Goal: Transaction & Acquisition: Purchase product/service

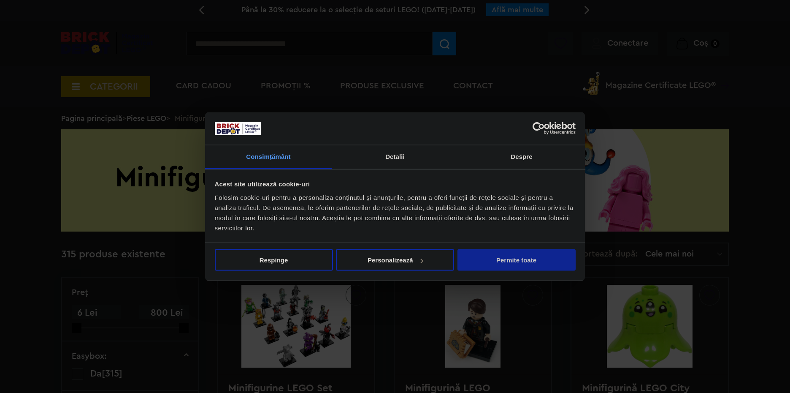
click at [521, 262] on button "Permite toate" at bounding box center [517, 260] width 118 height 22
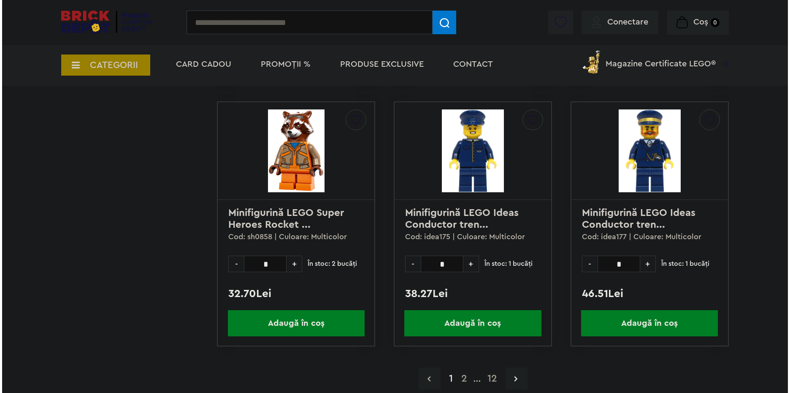
scroll to position [2364, 0]
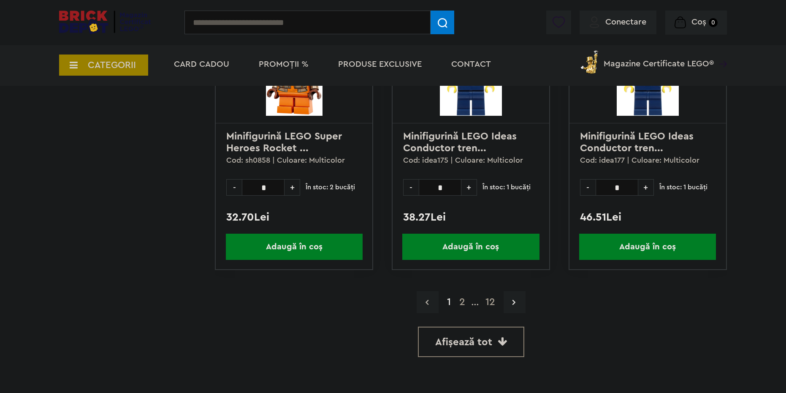
click at [291, 16] on input "text" at bounding box center [307, 23] width 246 height 24
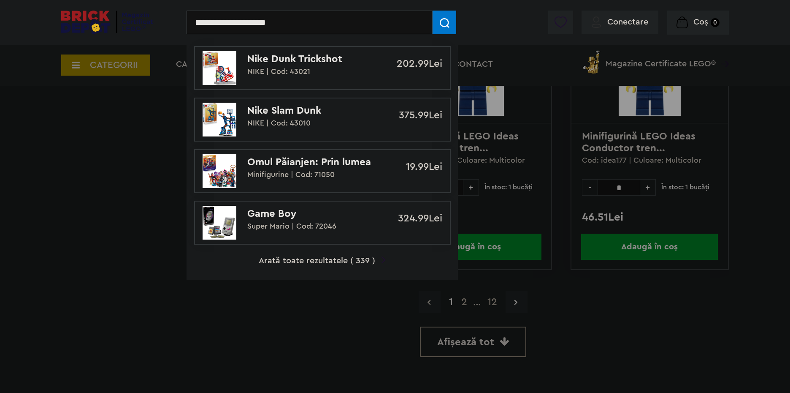
type input "**********"
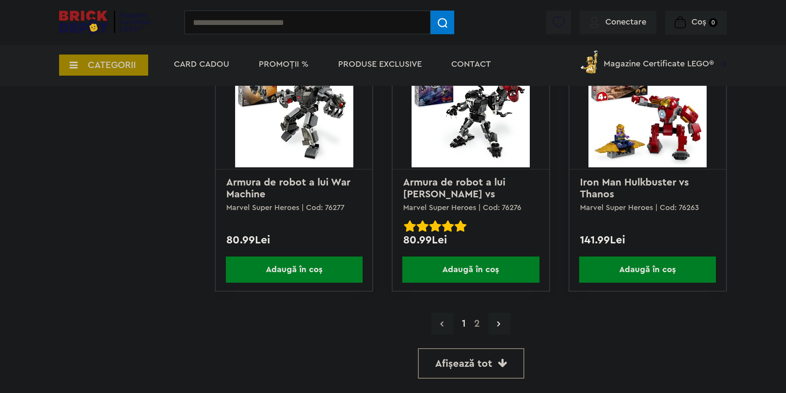
scroll to position [2238, 0]
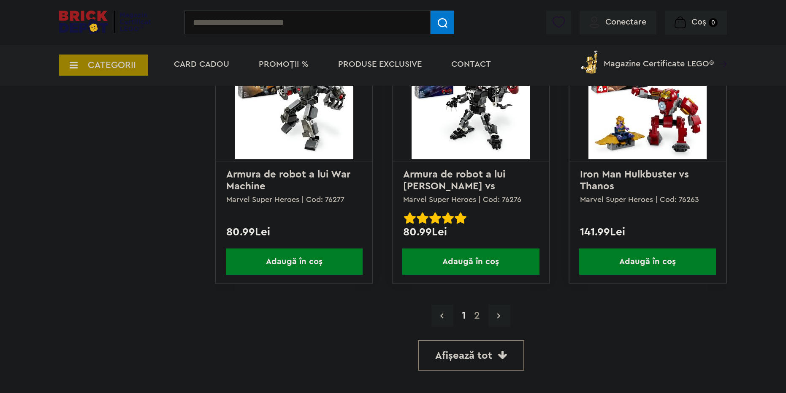
click at [500, 317] on icon at bounding box center [498, 315] width 3 height 8
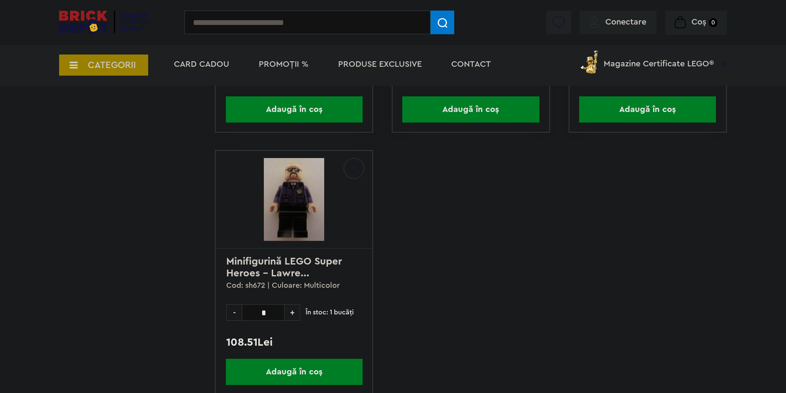
scroll to position [1900, 0]
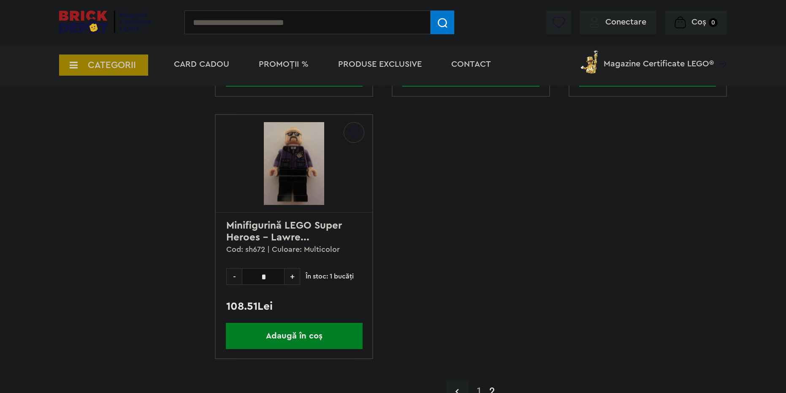
click at [298, 18] on input "text" at bounding box center [307, 23] width 246 height 24
type input "********"
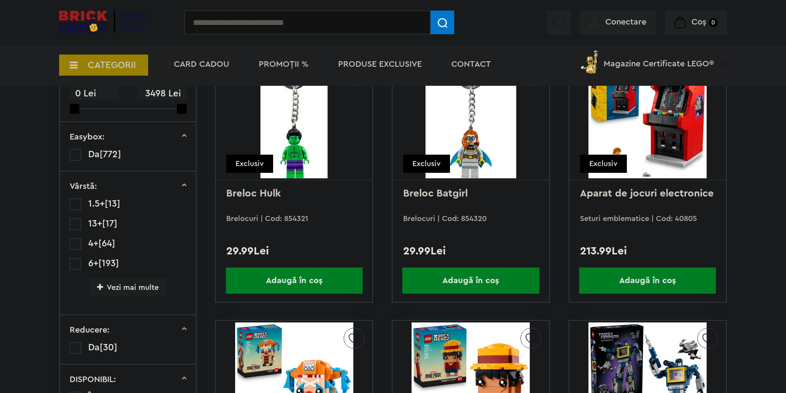
scroll to position [84, 0]
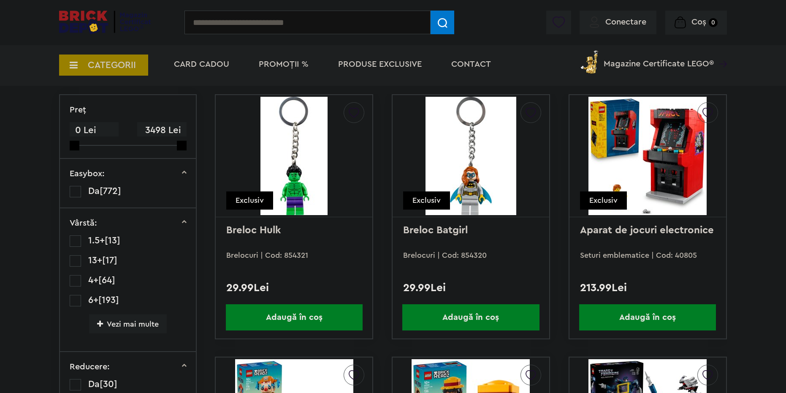
click at [313, 22] on input "text" at bounding box center [307, 23] width 246 height 24
type input "*"
type input "**********"
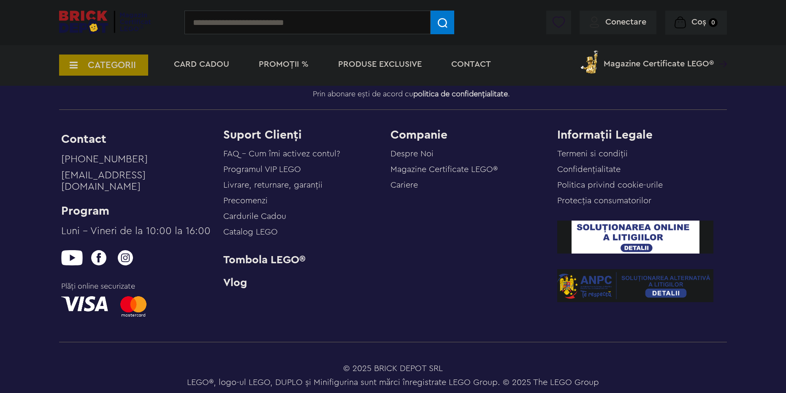
scroll to position [416, 0]
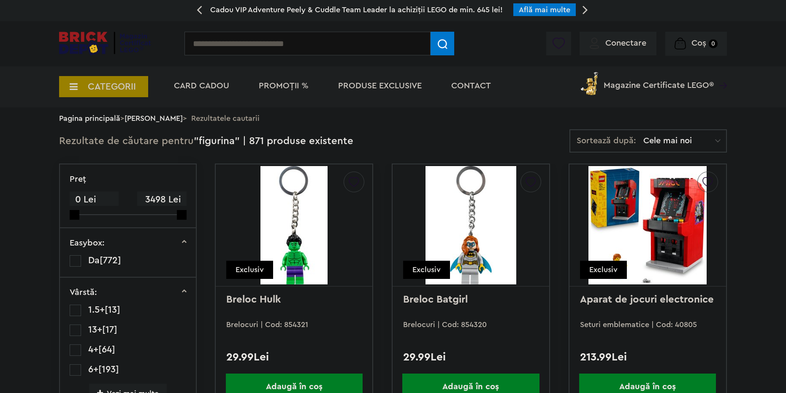
click at [642, 84] on span "Magazine Certificate LEGO®" at bounding box center [659, 79] width 110 height 19
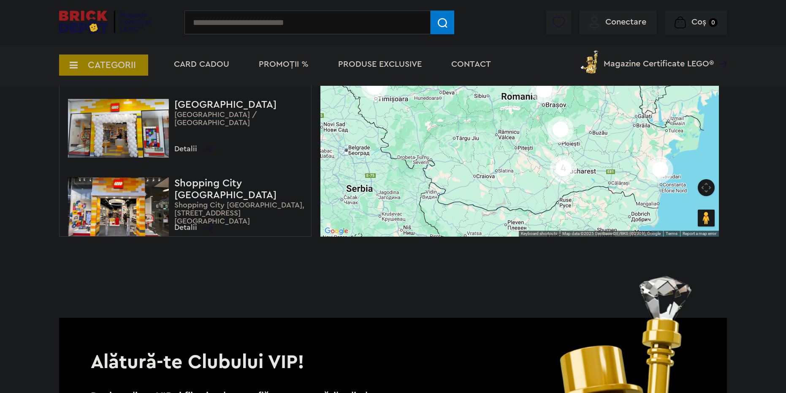
scroll to position [253, 0]
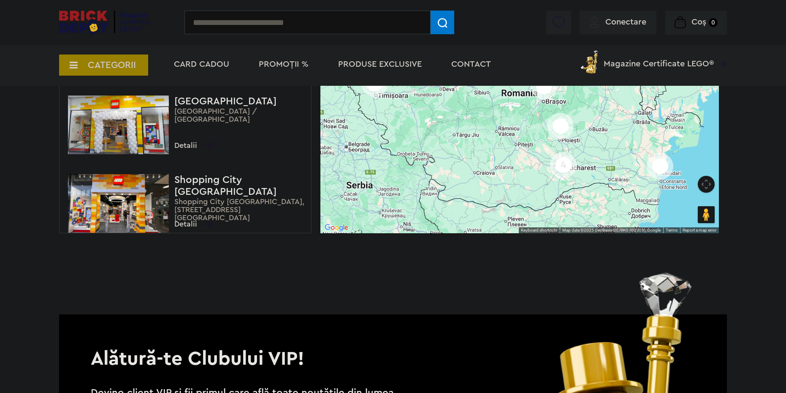
drag, startPoint x: 163, startPoint y: 138, endPoint x: 158, endPoint y: 134, distance: 6.3
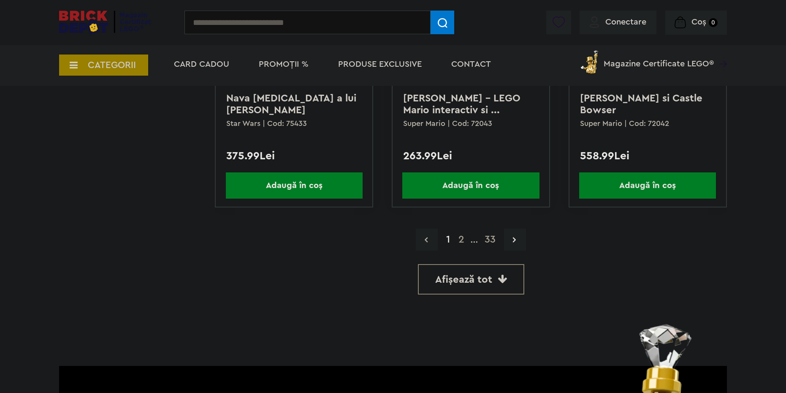
scroll to position [2322, 0]
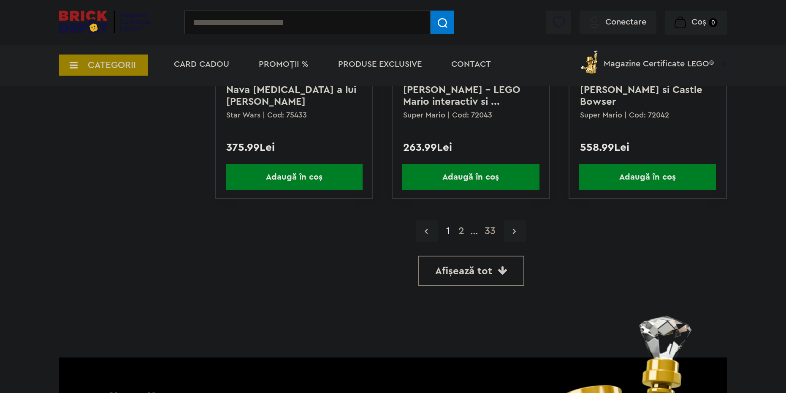
click at [509, 234] on link at bounding box center [515, 231] width 22 height 22
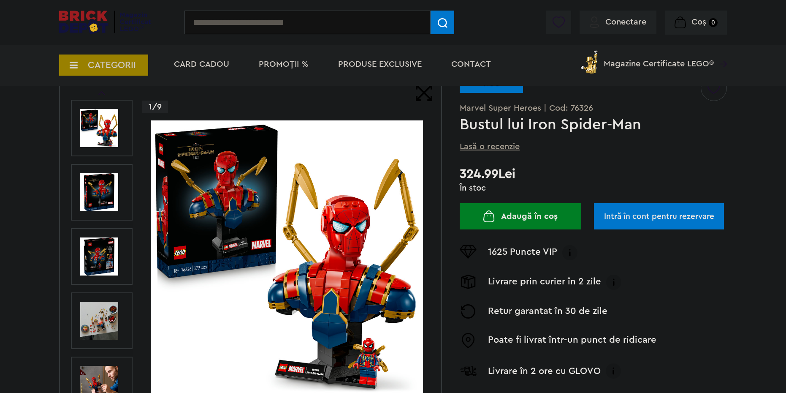
scroll to position [84, 0]
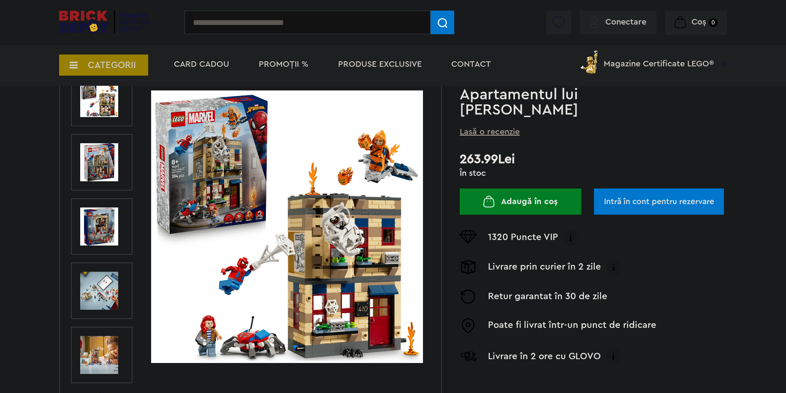
scroll to position [84, 0]
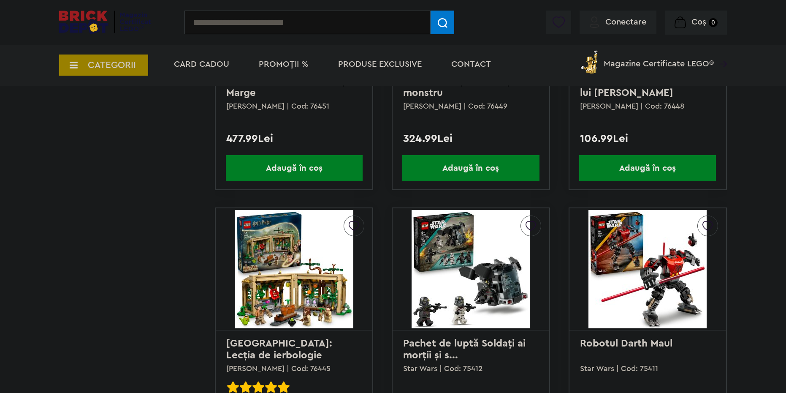
scroll to position [2322, 0]
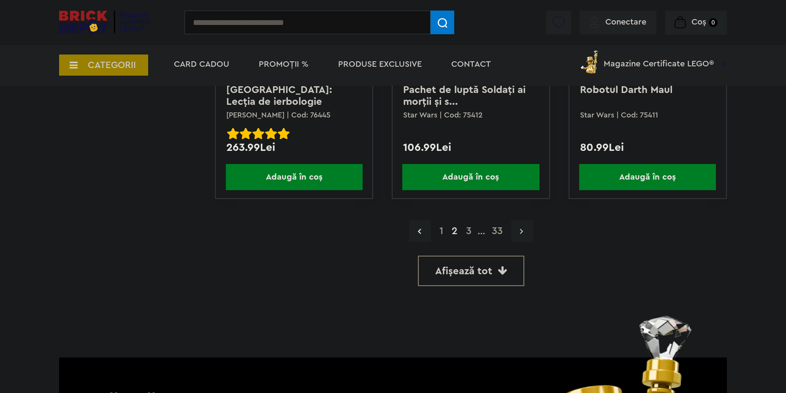
click at [524, 231] on link at bounding box center [522, 231] width 22 height 22
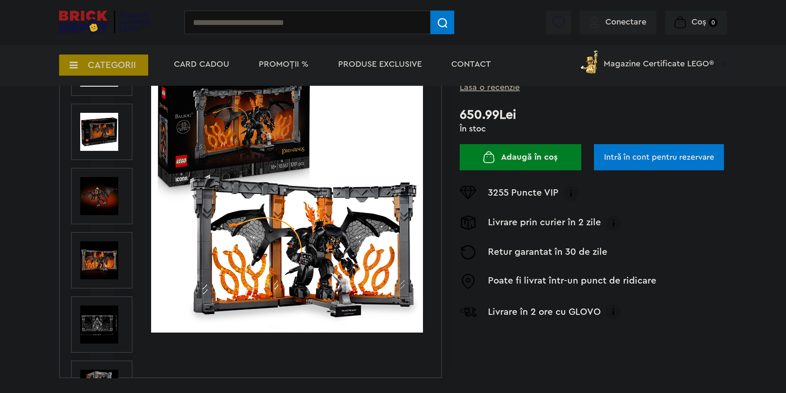
scroll to position [127, 0]
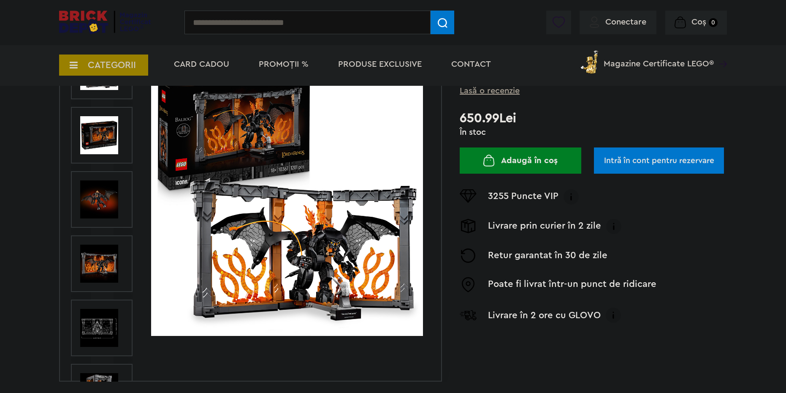
click at [108, 200] on img at bounding box center [99, 199] width 38 height 38
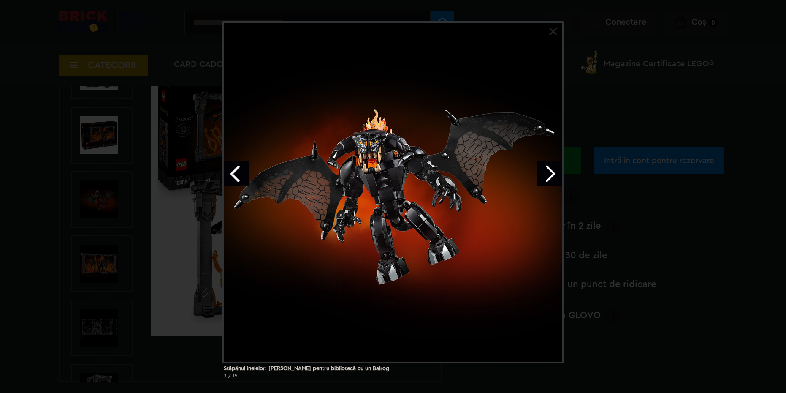
click at [552, 27] on div at bounding box center [393, 192] width 342 height 342
click at [554, 30] on link at bounding box center [553, 31] width 8 height 8
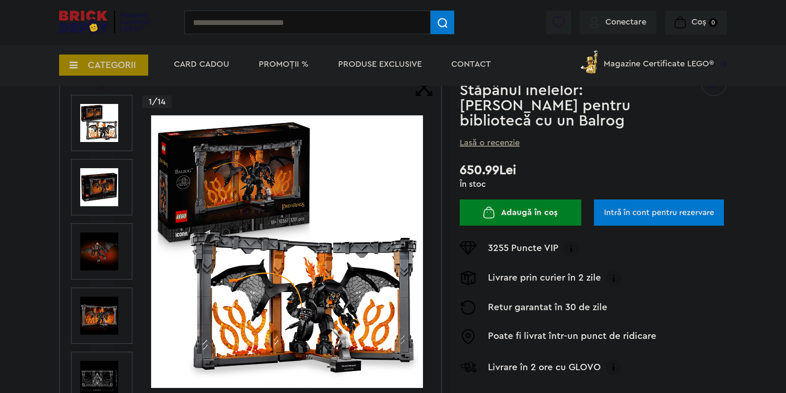
scroll to position [42, 0]
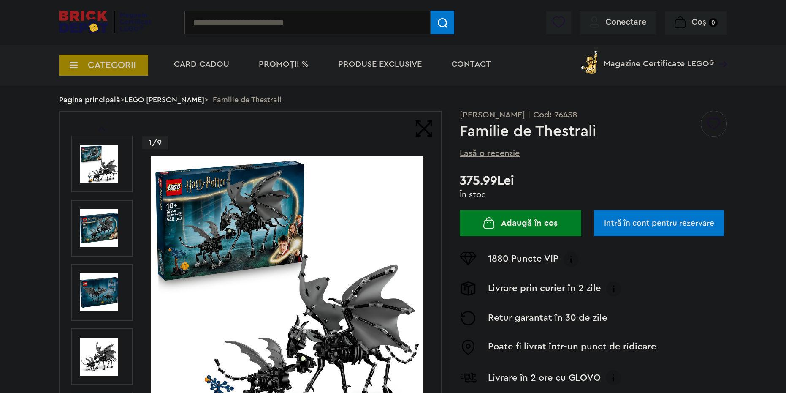
scroll to position [84, 0]
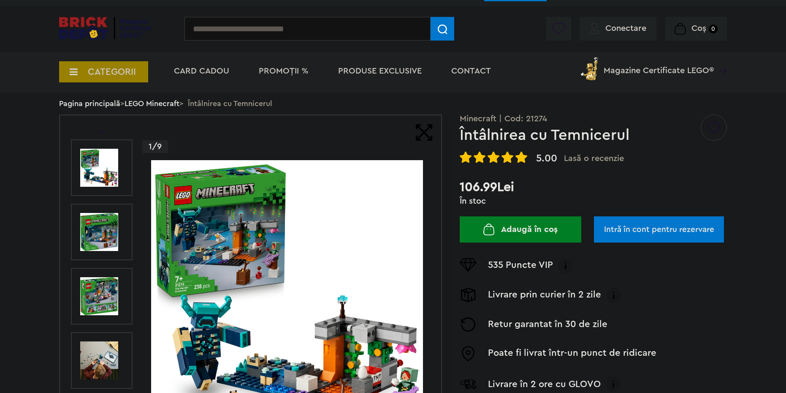
scroll to position [127, 0]
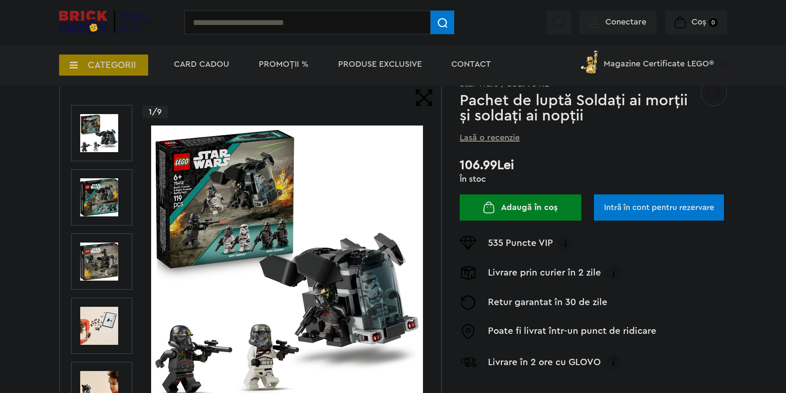
scroll to position [84, 0]
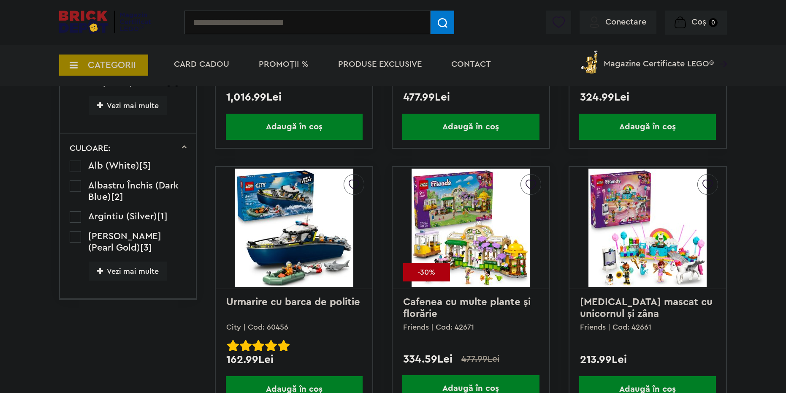
scroll to position [1140, 0]
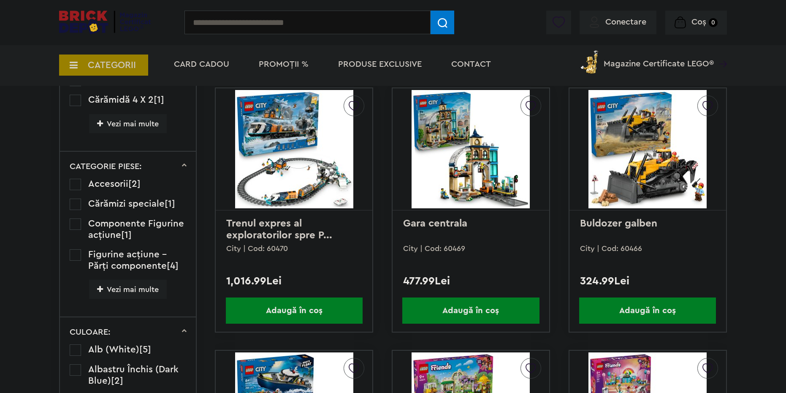
click at [280, 25] on input "text" at bounding box center [307, 23] width 246 height 24
type input "******"
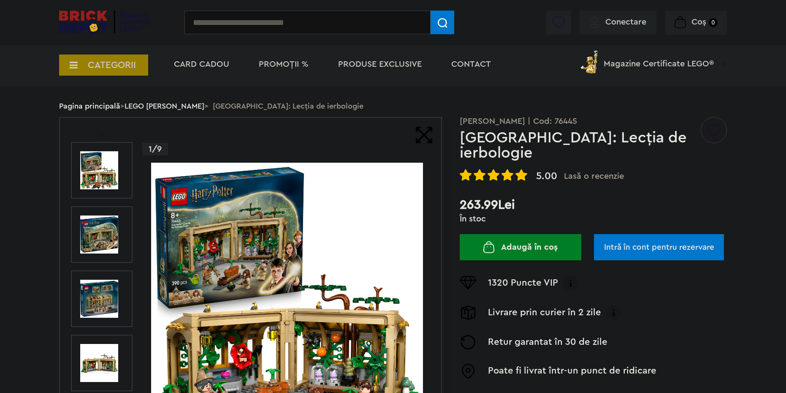
scroll to position [169, 0]
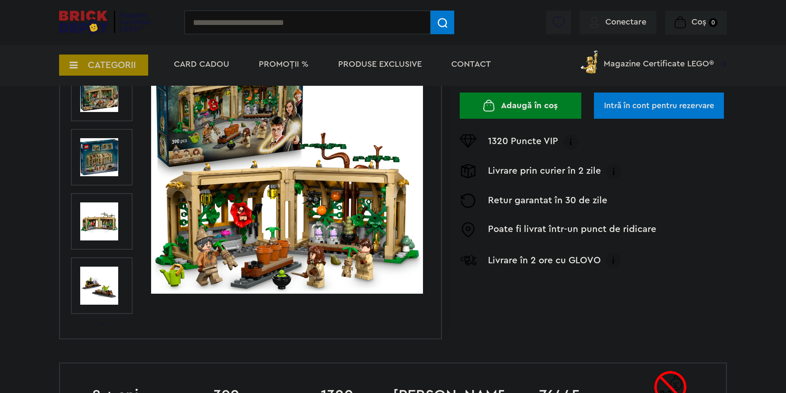
click at [366, 253] on img at bounding box center [287, 157] width 272 height 272
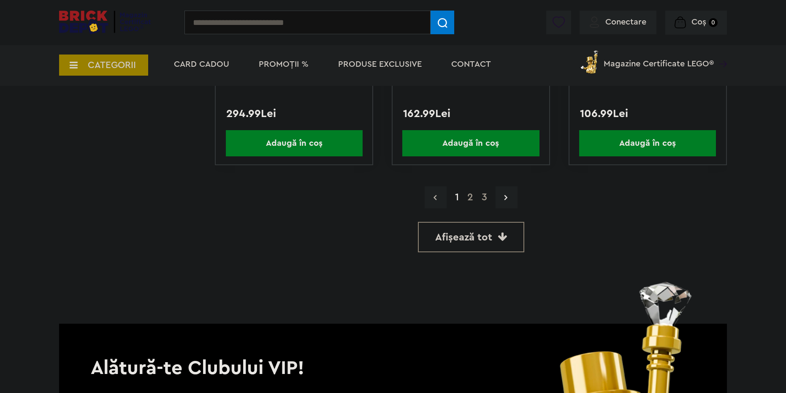
scroll to position [2364, 0]
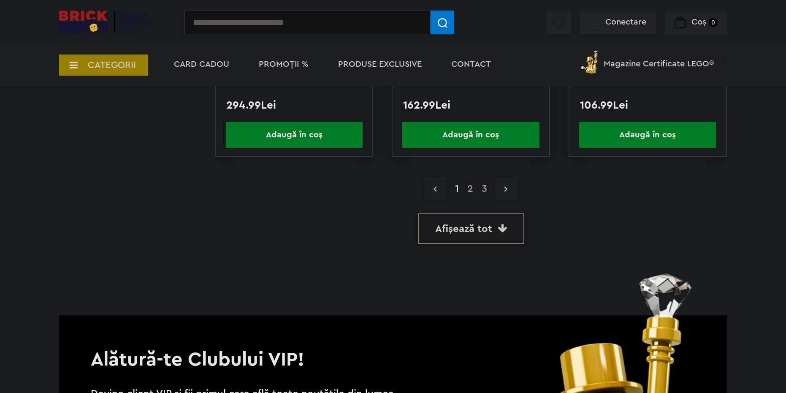
click at [508, 197] on link at bounding box center [507, 189] width 22 height 22
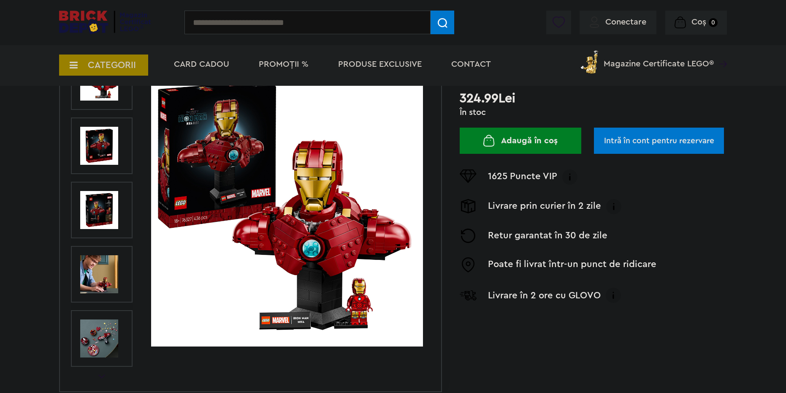
scroll to position [127, 0]
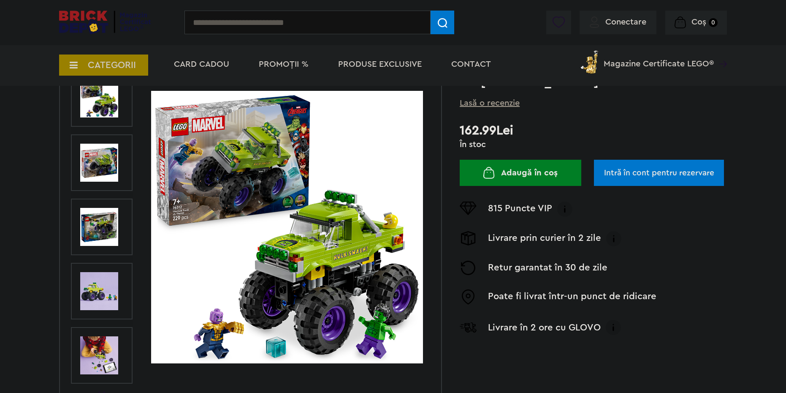
scroll to position [127, 0]
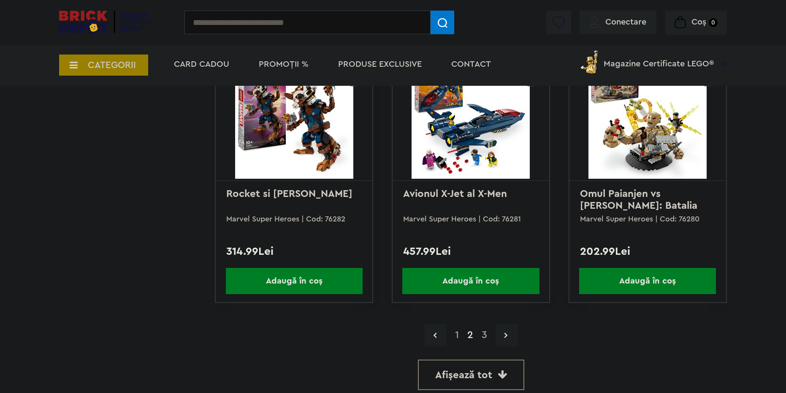
scroll to position [2238, 0]
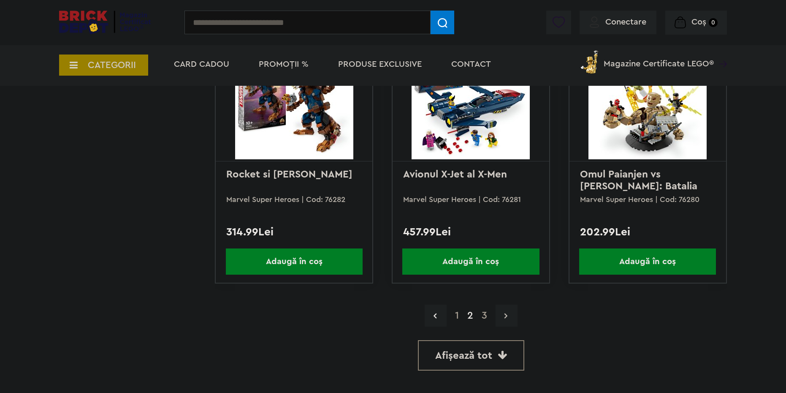
click at [508, 313] on link at bounding box center [507, 315] width 22 height 22
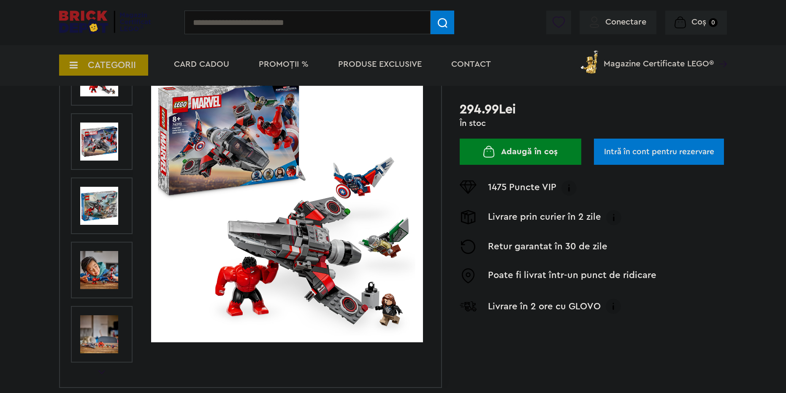
scroll to position [127, 0]
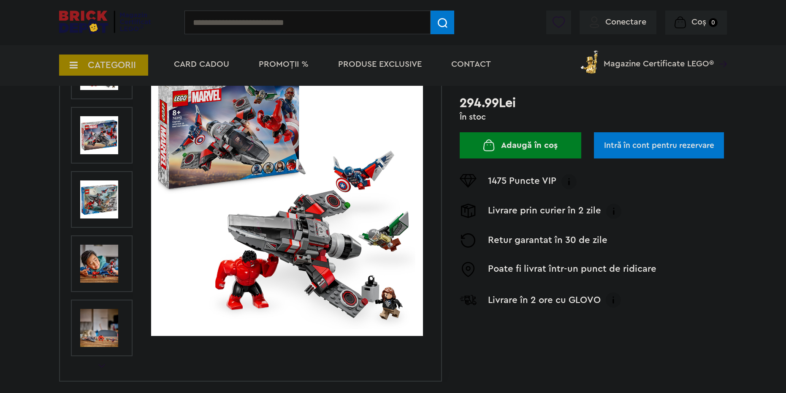
click at [332, 203] on img at bounding box center [287, 199] width 272 height 272
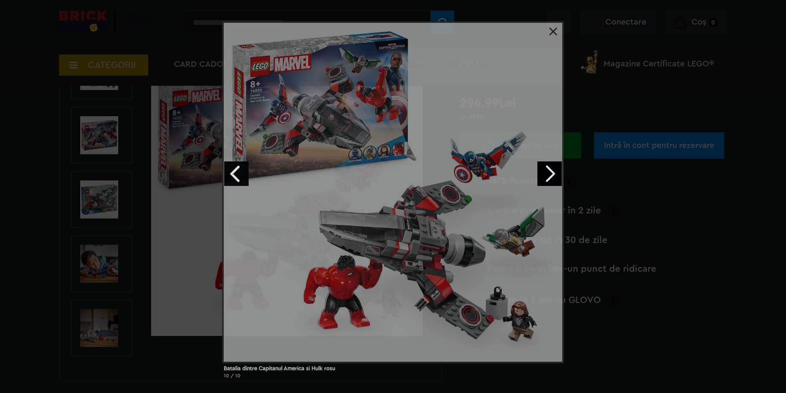
click at [395, 199] on div at bounding box center [393, 192] width 342 height 342
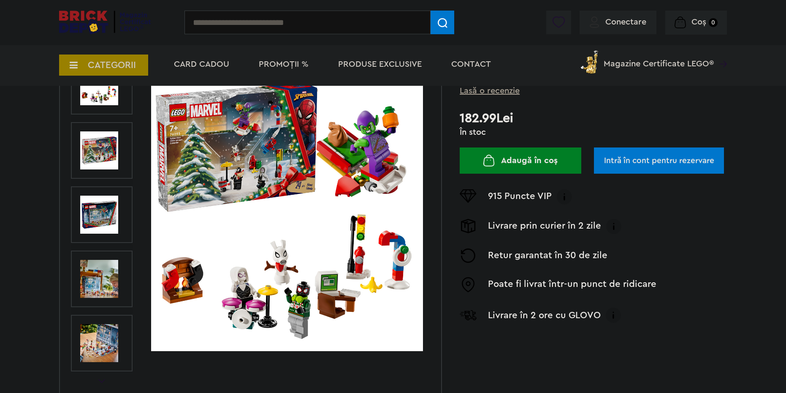
scroll to position [84, 0]
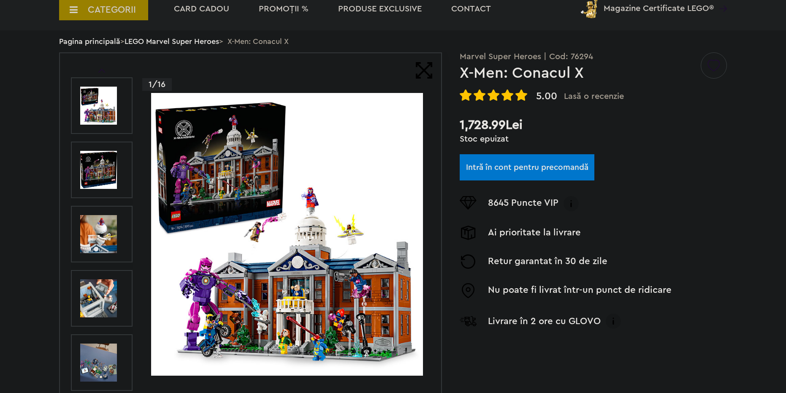
scroll to position [84, 0]
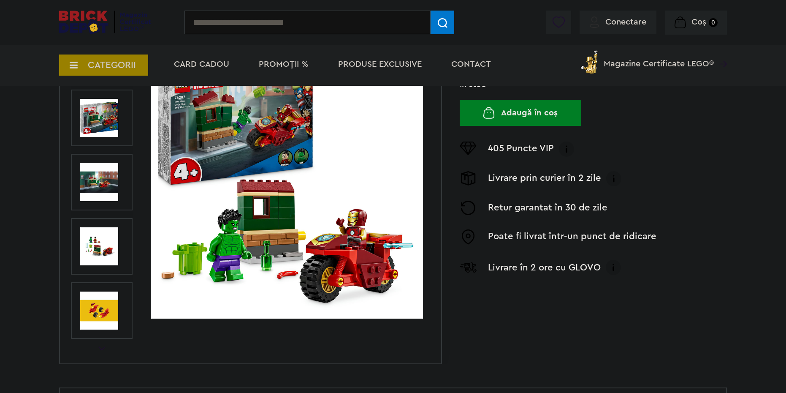
scroll to position [169, 0]
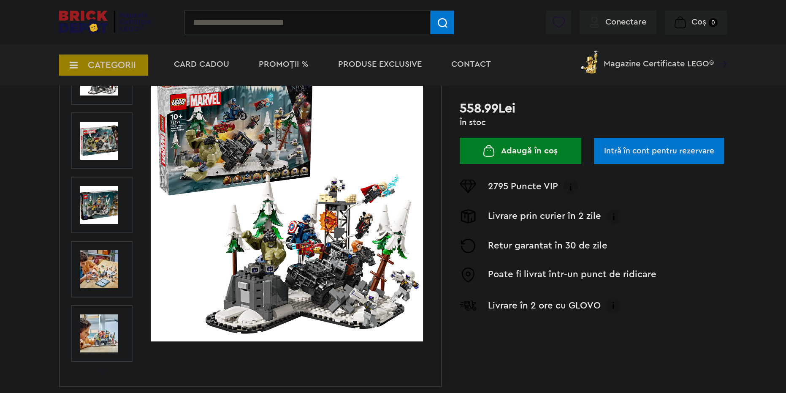
scroll to position [127, 0]
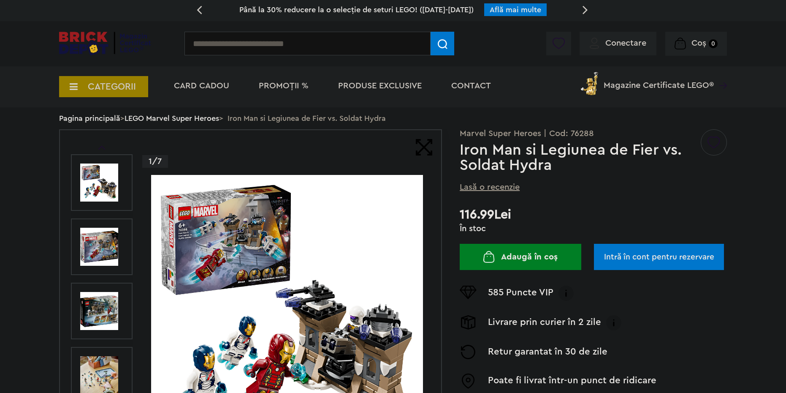
click at [491, 258] on img "submit" at bounding box center [488, 257] width 11 height 12
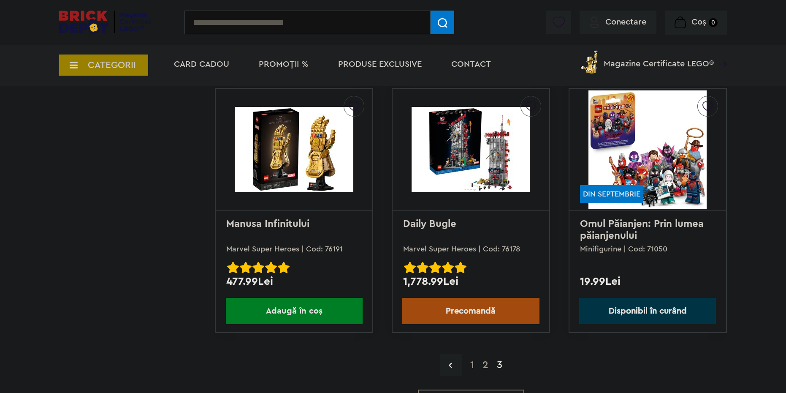
scroll to position [1647, 0]
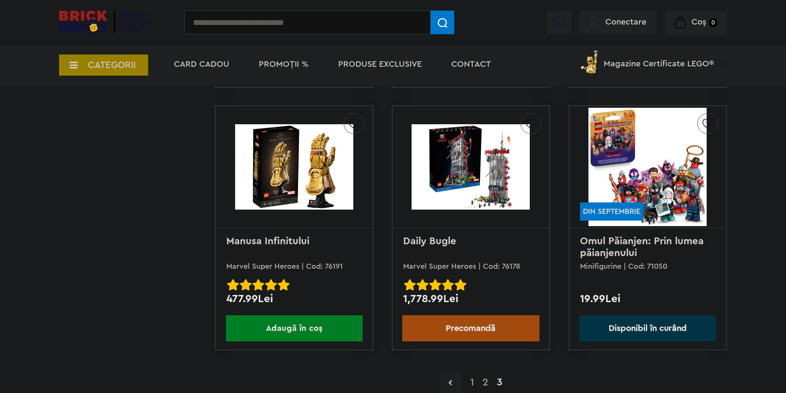
click at [287, 28] on input "text" at bounding box center [307, 23] width 246 height 24
type input "**"
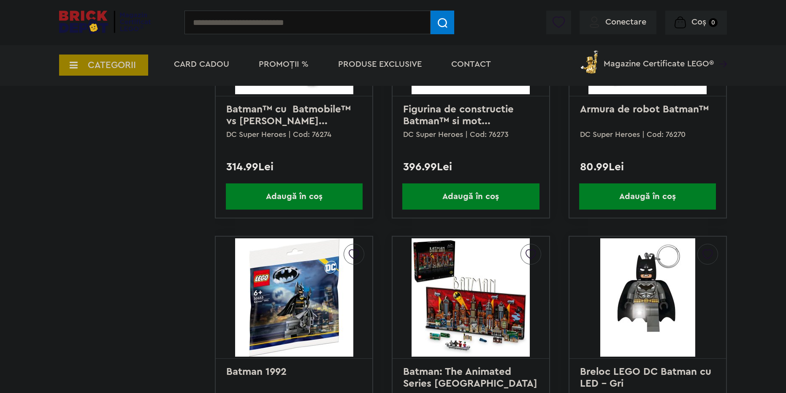
scroll to position [1013, 0]
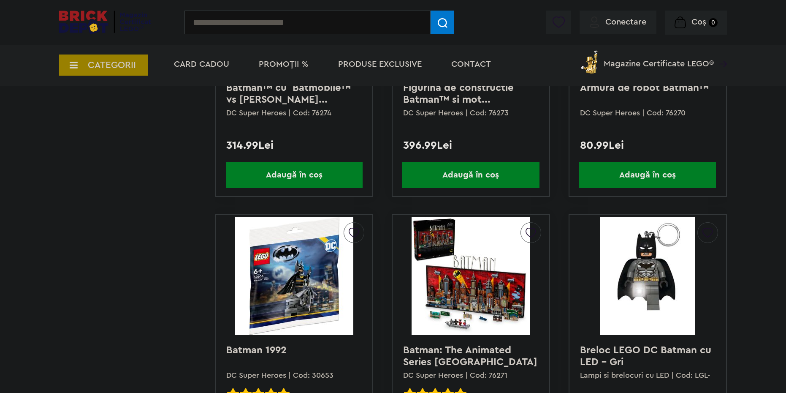
drag, startPoint x: 288, startPoint y: 287, endPoint x: 298, endPoint y: 284, distance: 10.6
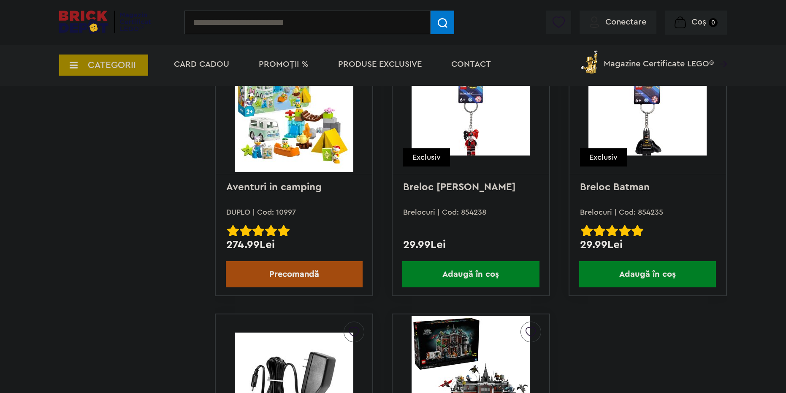
scroll to position [1267, 0]
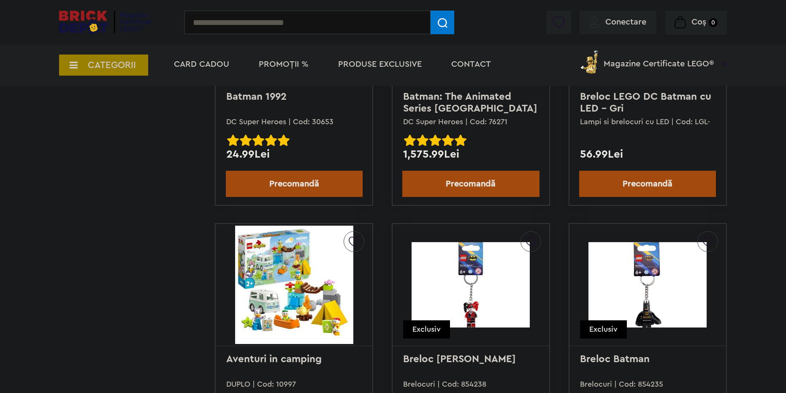
click at [267, 30] on input "text" at bounding box center [307, 23] width 246 height 24
type input "******"
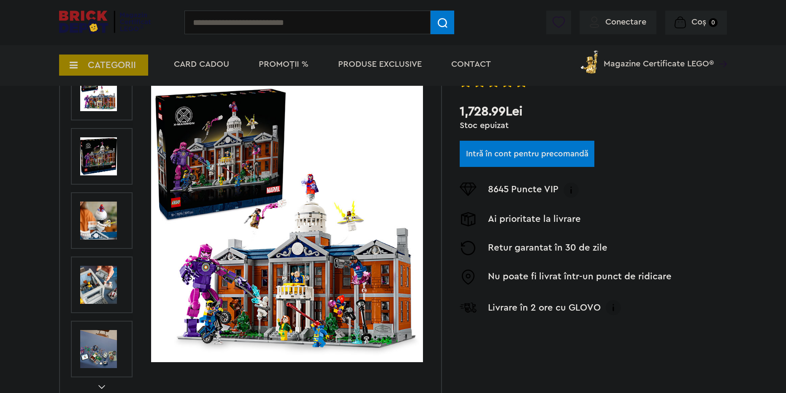
scroll to position [84, 0]
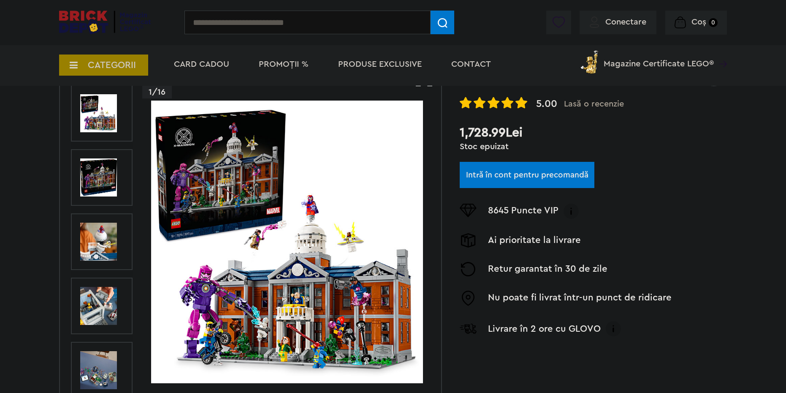
click at [323, 221] on img at bounding box center [287, 241] width 272 height 282
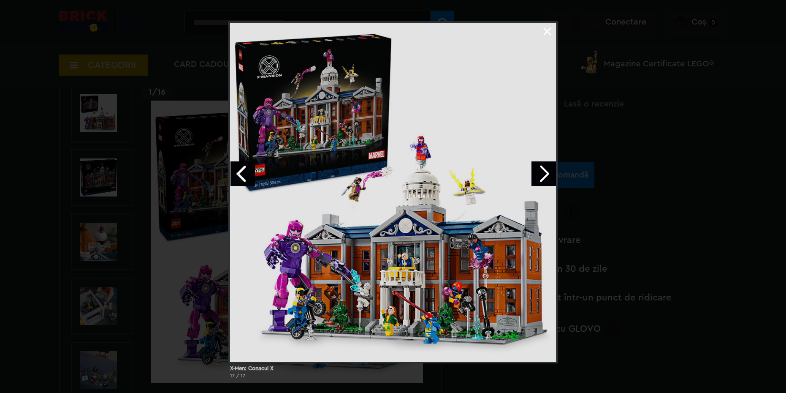
click at [430, 144] on div at bounding box center [393, 192] width 330 height 342
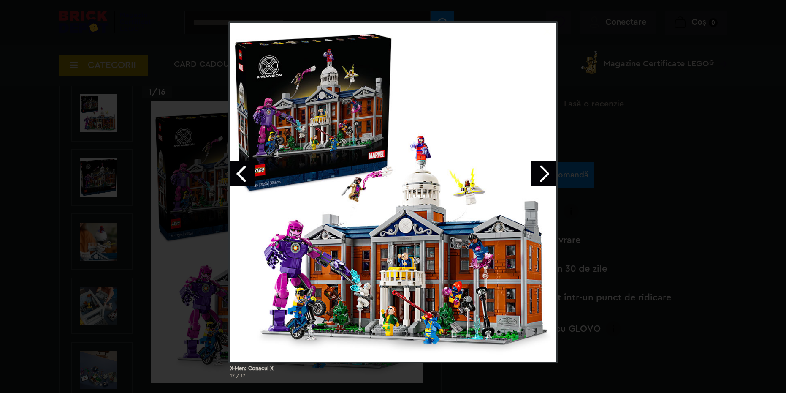
click at [96, 180] on div "X-Men: Conacul X 17 / 17" at bounding box center [393, 203] width 786 height 364
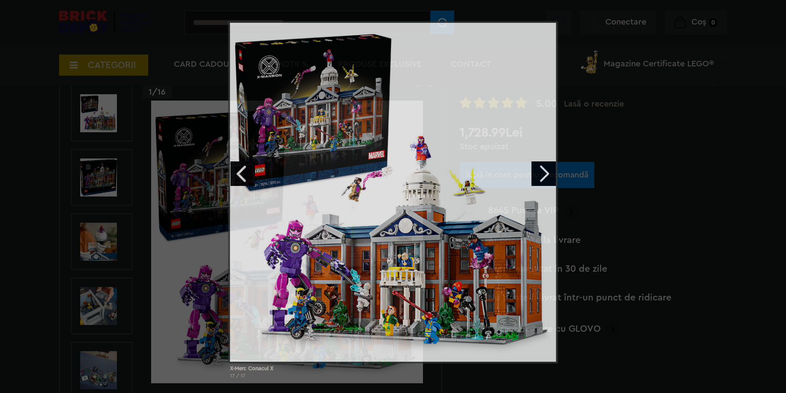
click at [77, 172] on div "X-Men: Conacul X 17 / 17" at bounding box center [393, 203] width 786 height 364
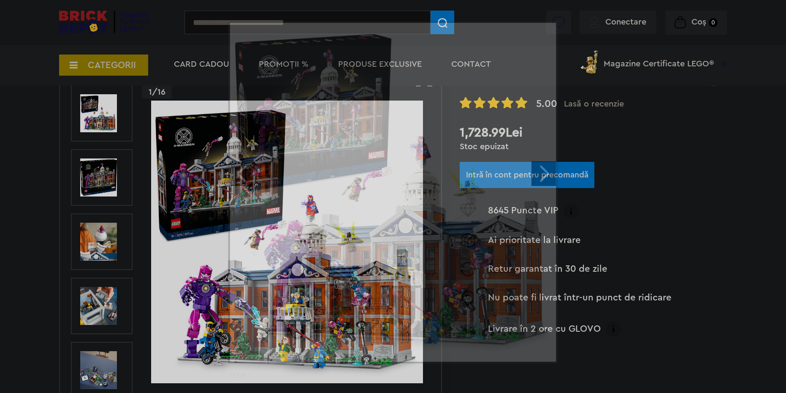
click at [91, 179] on div "X-Men: Conacul X 17 / 17" at bounding box center [393, 203] width 786 height 364
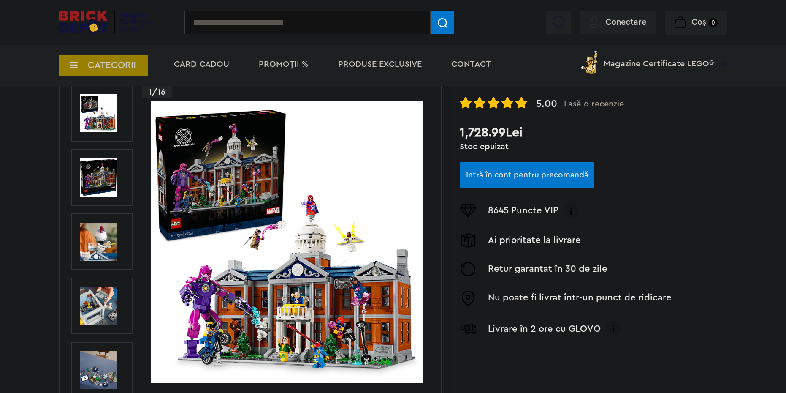
click at [91, 179] on img at bounding box center [98, 177] width 37 height 38
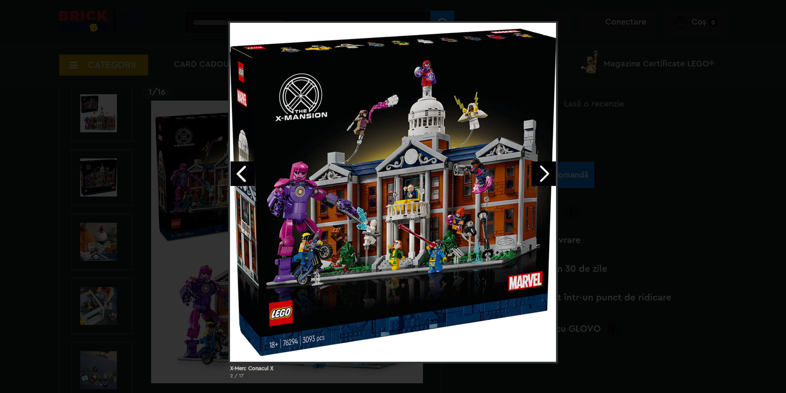
click at [551, 171] on link "Next image" at bounding box center [544, 173] width 24 height 24
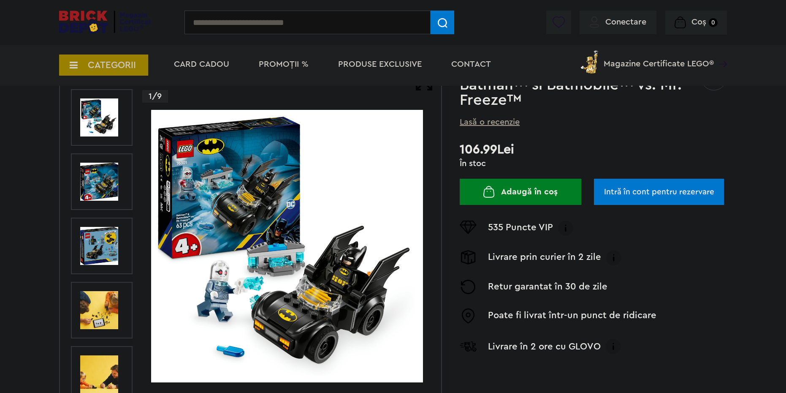
scroll to position [127, 0]
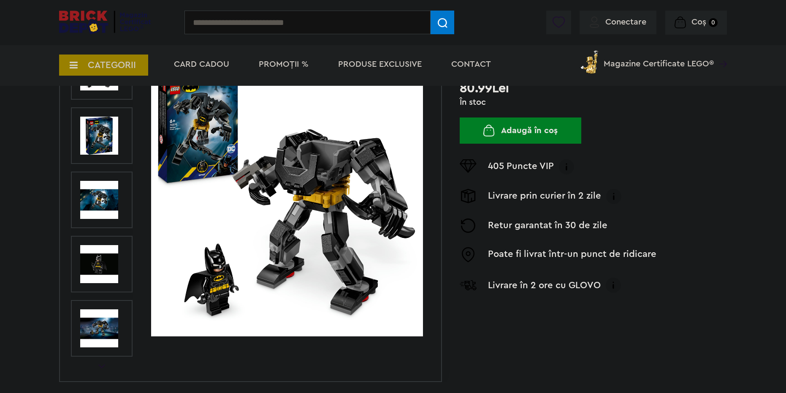
scroll to position [127, 0]
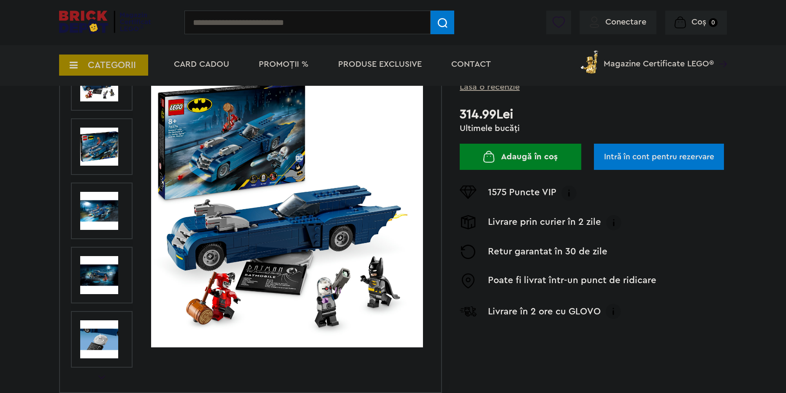
scroll to position [127, 0]
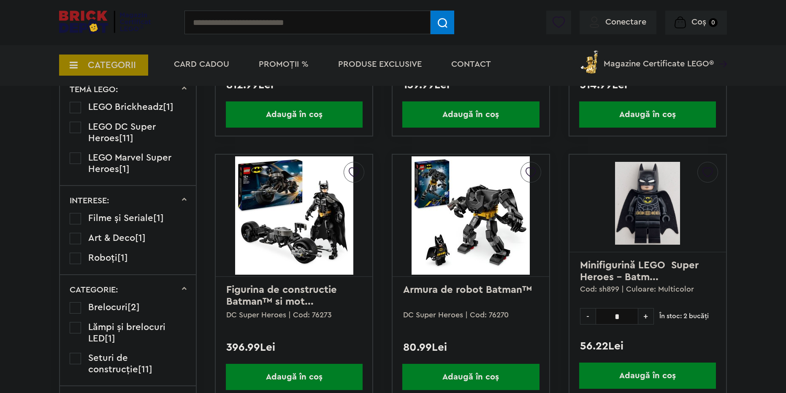
scroll to position [549, 0]
drag, startPoint x: 635, startPoint y: 208, endPoint x: 549, endPoint y: 202, distance: 85.9
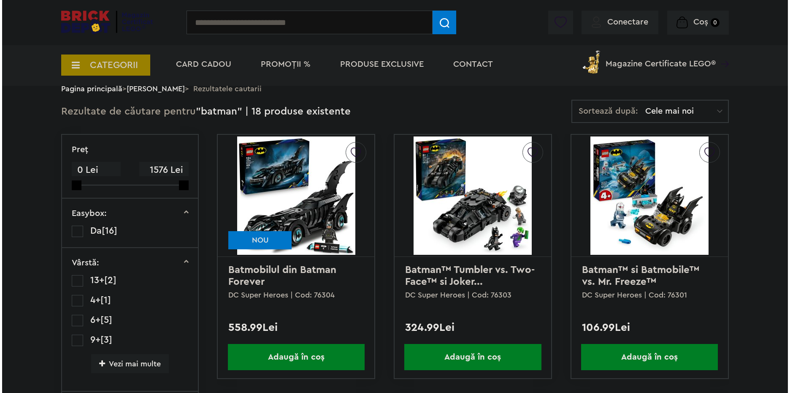
scroll to position [42, 0]
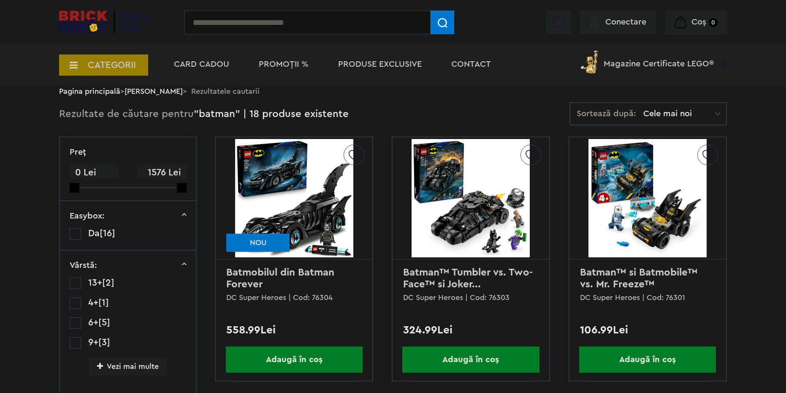
click at [277, 30] on input "text" at bounding box center [307, 23] width 246 height 24
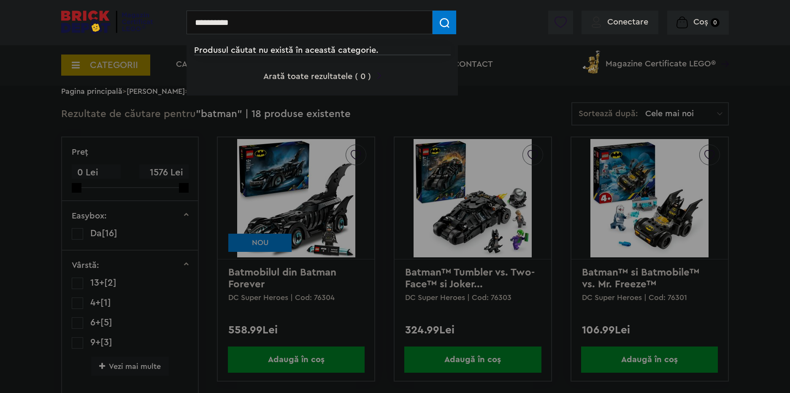
type input "**********"
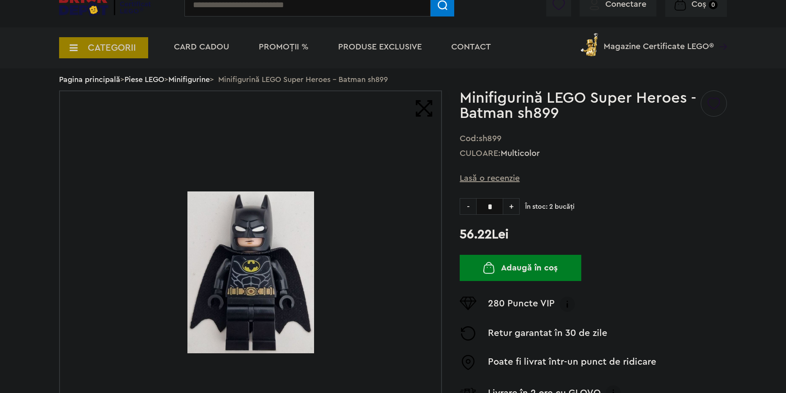
scroll to position [42, 0]
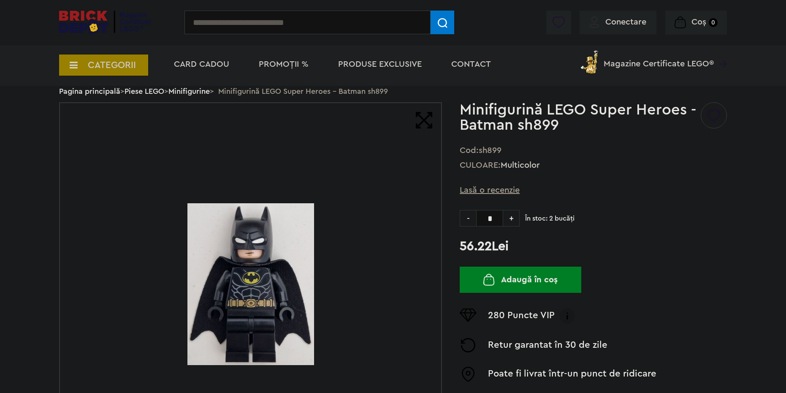
click at [510, 280] on button "Adaugă în coș" at bounding box center [521, 279] width 122 height 26
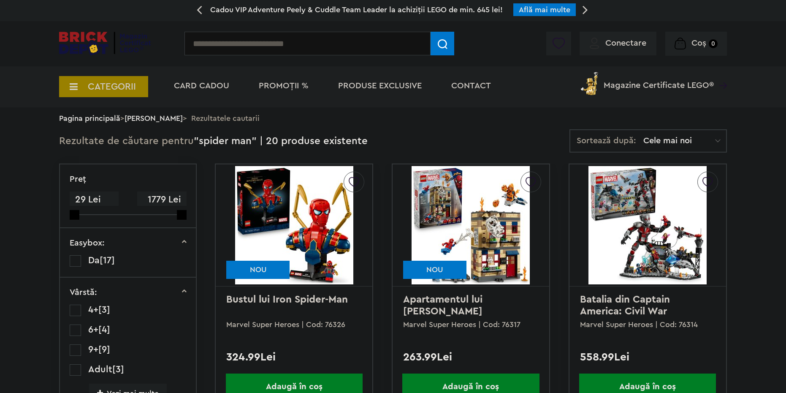
click at [228, 44] on input "text" at bounding box center [307, 44] width 246 height 24
type input "******"
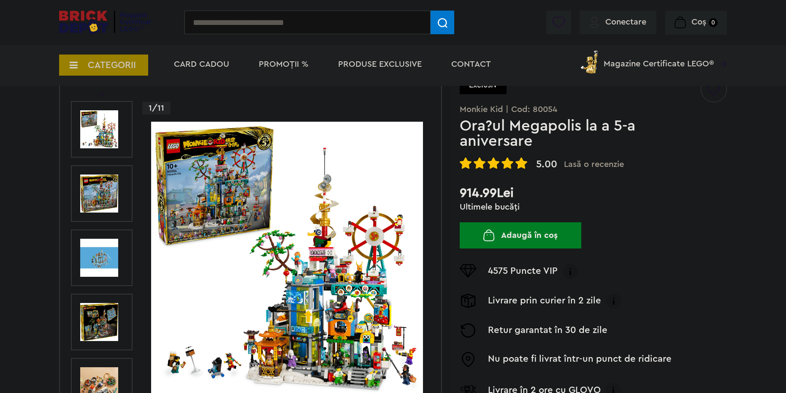
scroll to position [169, 0]
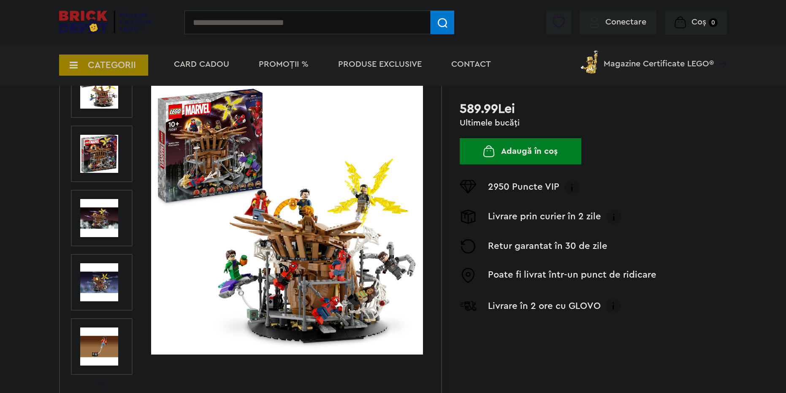
scroll to position [127, 0]
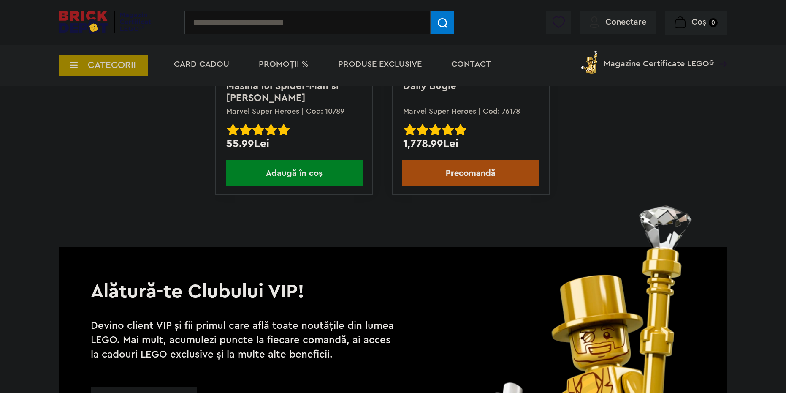
scroll to position [1858, 0]
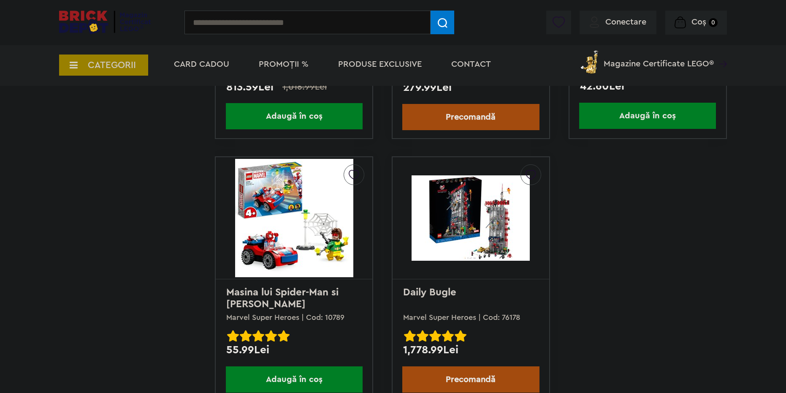
click at [298, 26] on input "text" at bounding box center [307, 23] width 246 height 24
type input "*"
type input "*******"
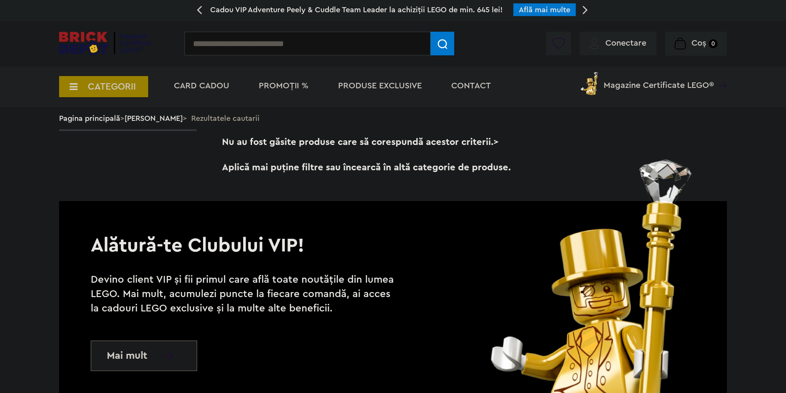
click at [299, 24] on div "Conectare Coș 0" at bounding box center [393, 43] width 786 height 45
click at [275, 46] on input "text" at bounding box center [307, 44] width 246 height 24
type input "********"
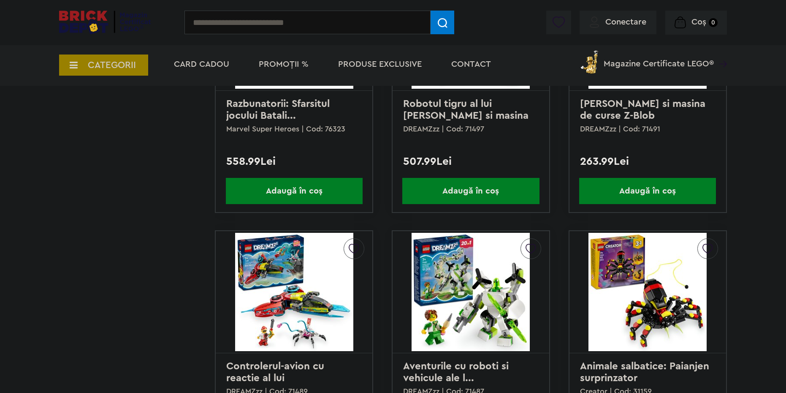
scroll to position [1267, 0]
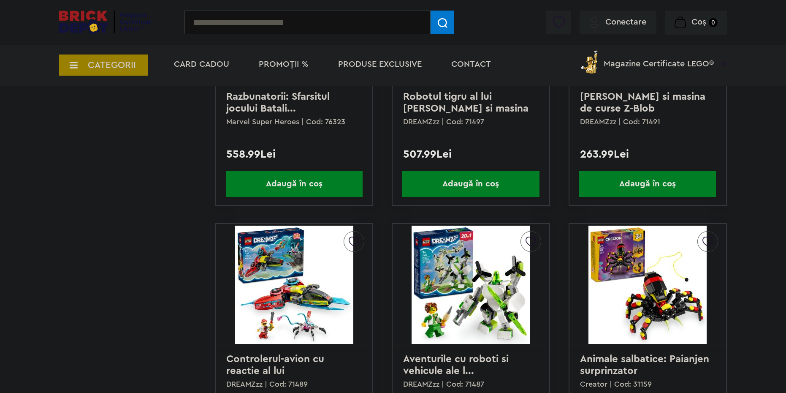
drag, startPoint x: 472, startPoint y: 295, endPoint x: 474, endPoint y: 290, distance: 5.1
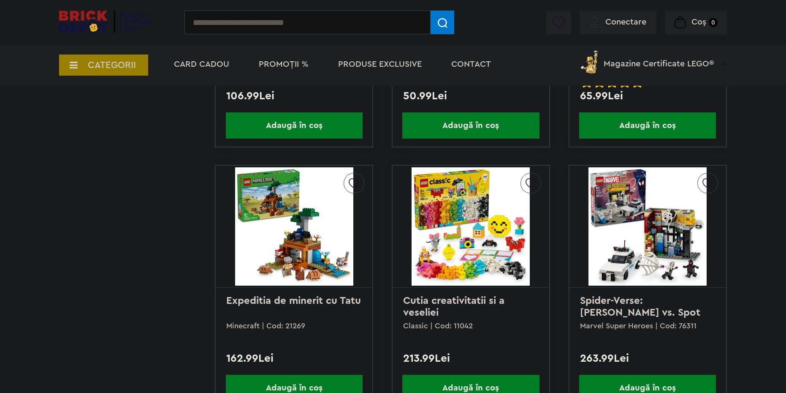
scroll to position [1604, 0]
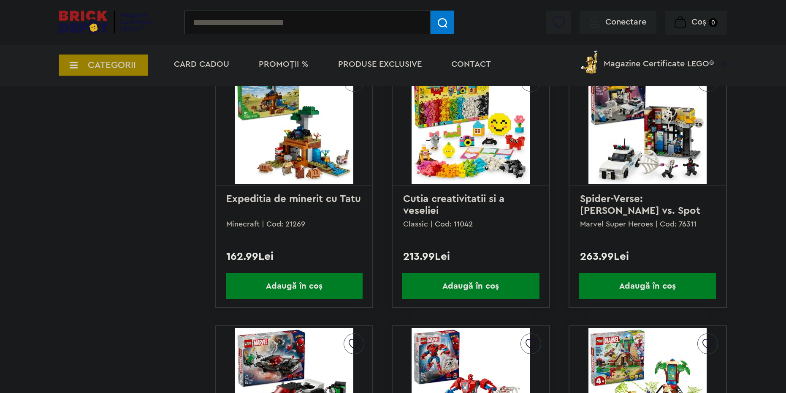
drag, startPoint x: 316, startPoint y: 131, endPoint x: 382, endPoint y: 162, distance: 72.7
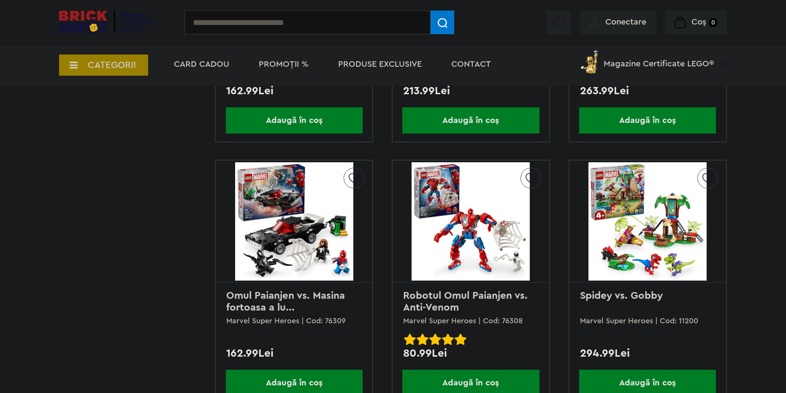
scroll to position [1858, 0]
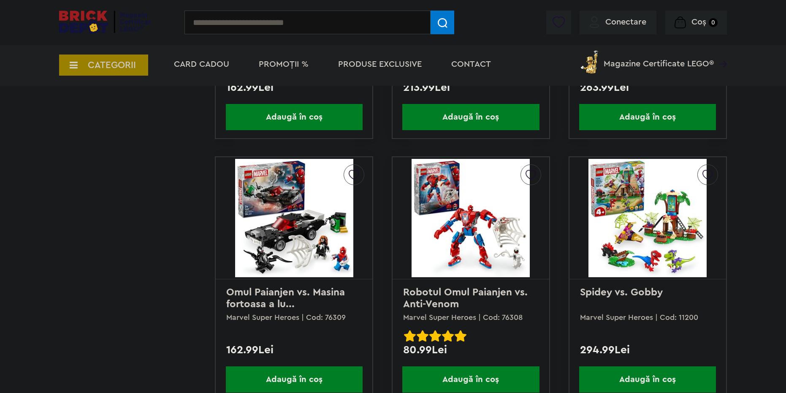
drag, startPoint x: 305, startPoint y: 220, endPoint x: 328, endPoint y: 225, distance: 22.9
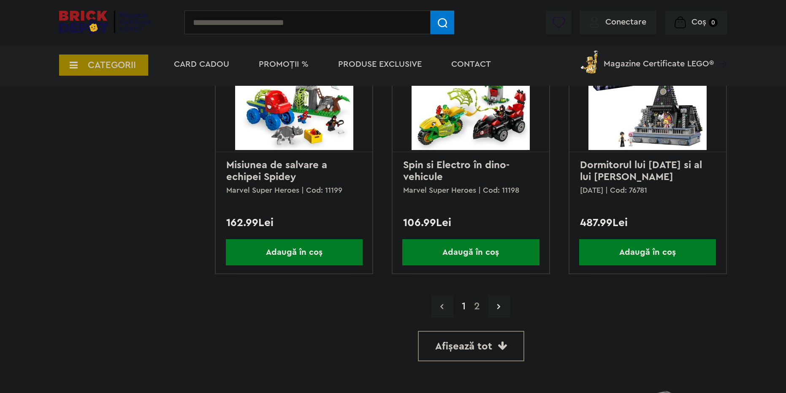
scroll to position [2280, 0]
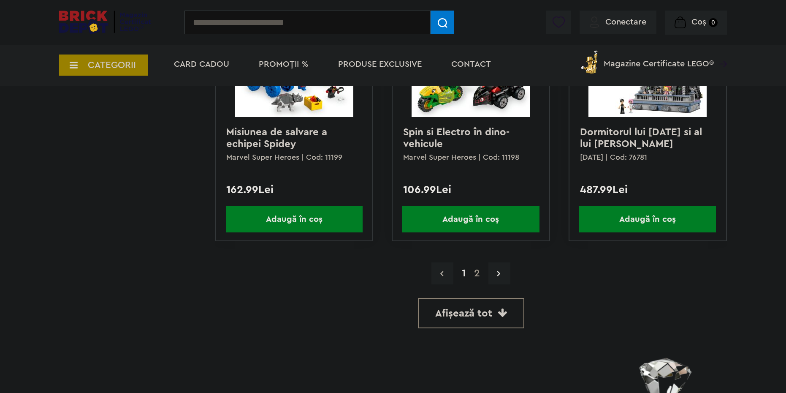
click at [471, 274] on link "2" at bounding box center [477, 273] width 14 height 10
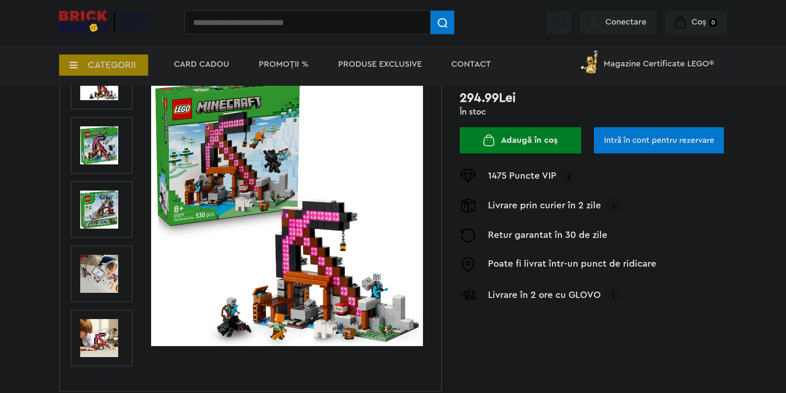
scroll to position [127, 0]
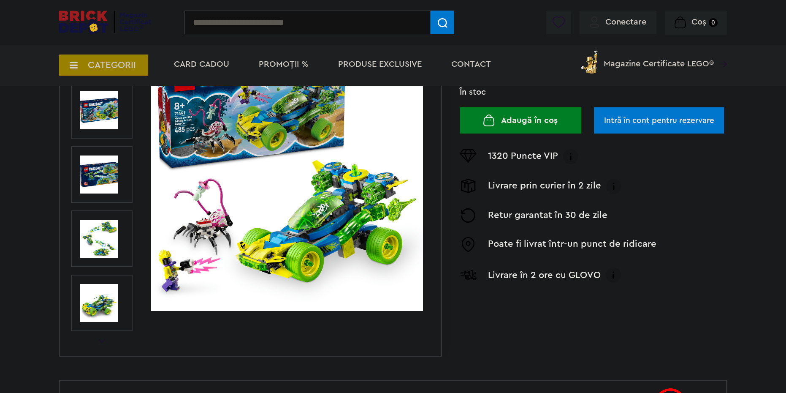
scroll to position [169, 0]
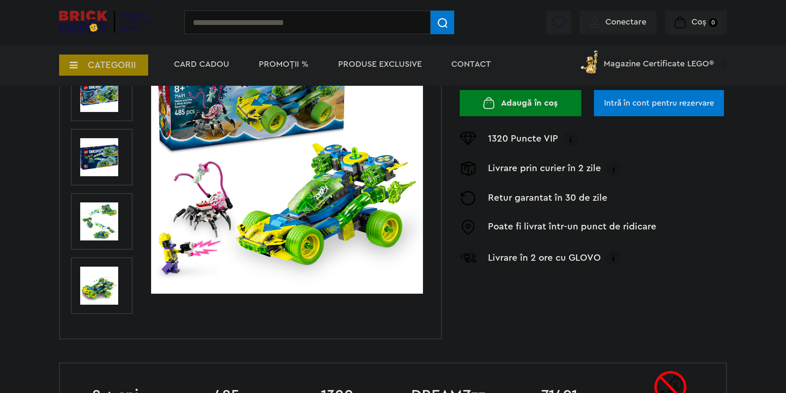
click at [286, 168] on img at bounding box center [287, 157] width 272 height 272
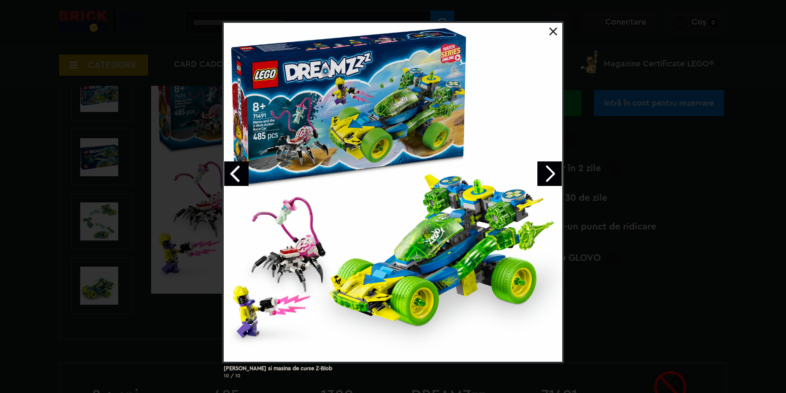
click at [270, 288] on div at bounding box center [393, 192] width 342 height 342
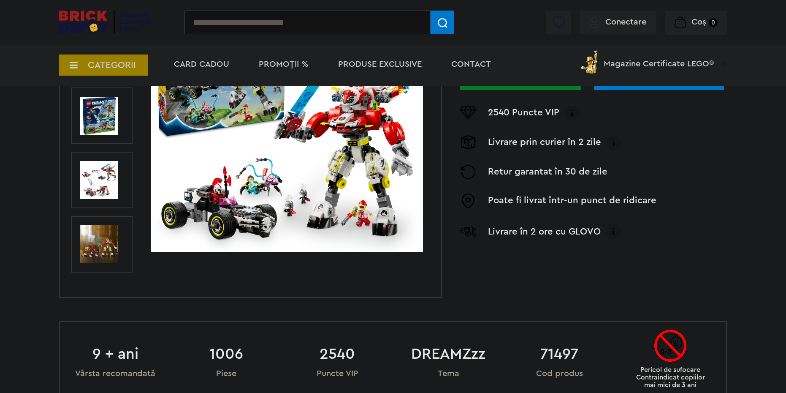
scroll to position [211, 0]
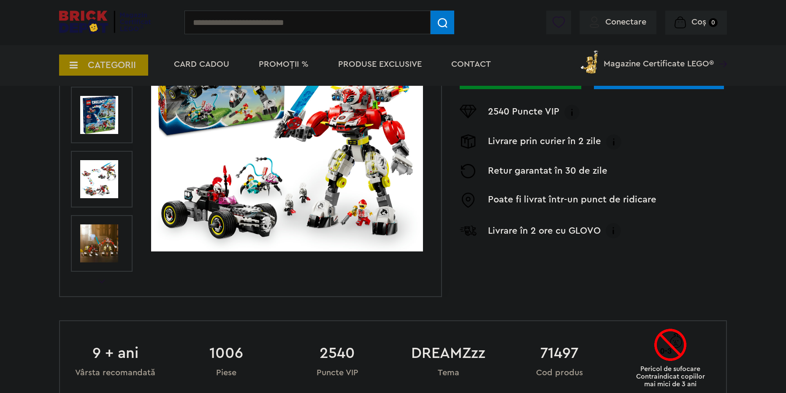
click at [242, 208] on img at bounding box center [287, 115] width 272 height 272
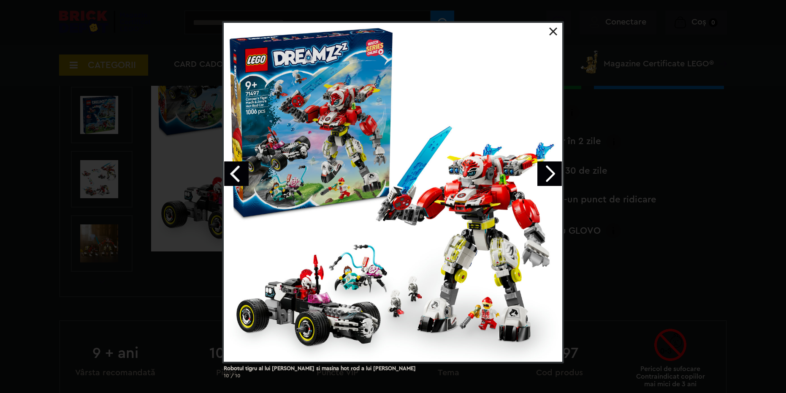
drag, startPoint x: 558, startPoint y: 182, endPoint x: 553, endPoint y: 180, distance: 4.9
click at [548, 174] on link "Next image" at bounding box center [549, 173] width 24 height 24
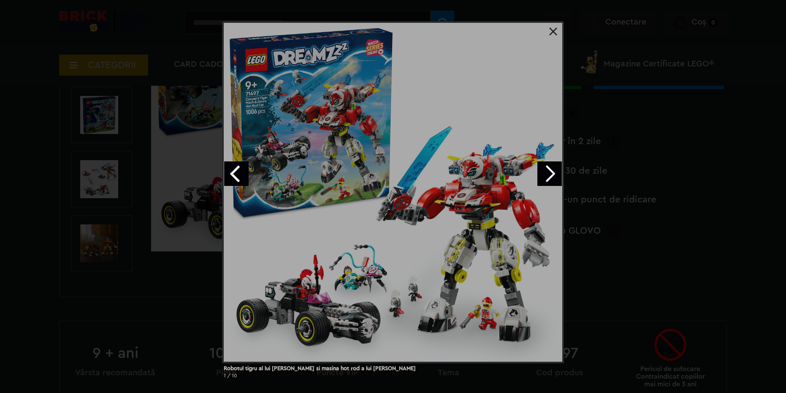
click at [548, 174] on link "Next image" at bounding box center [549, 173] width 24 height 24
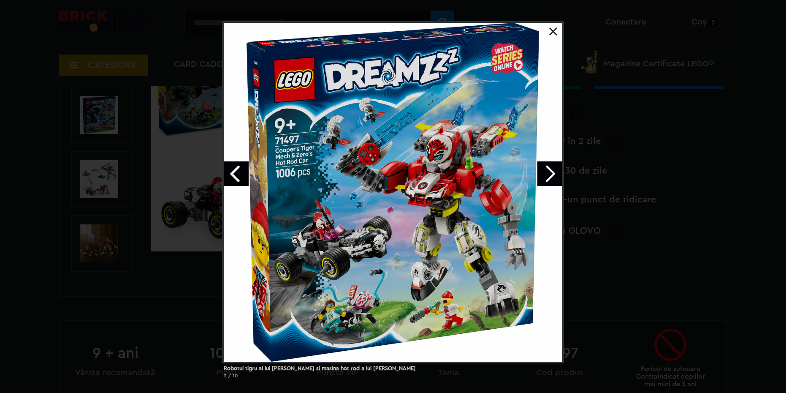
click at [548, 174] on link "Next image" at bounding box center [549, 173] width 24 height 24
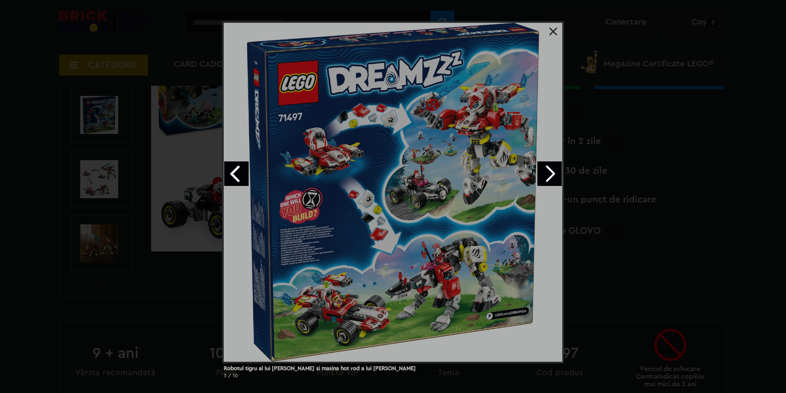
click at [133, 174] on div "Robotul tigru al lui Cooper si masina hot rod a lui Zero 3 / 10" at bounding box center [393, 203] width 786 height 364
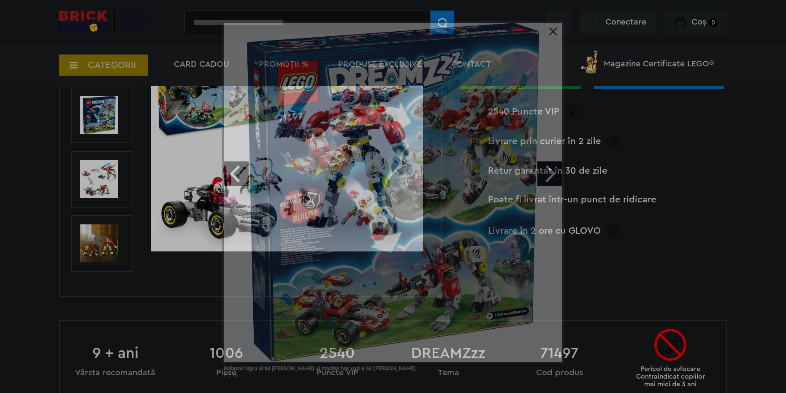
click at [105, 234] on div "Robotul tigru al lui Cooper si masina hot rod a lui Zero 3 / 10" at bounding box center [393, 203] width 786 height 364
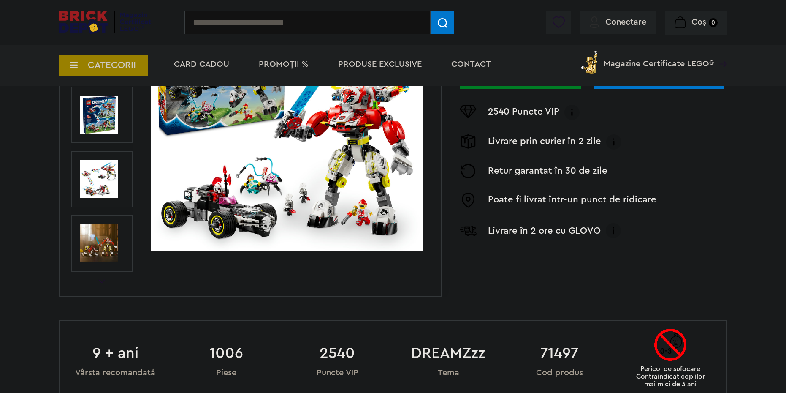
click at [104, 241] on img at bounding box center [99, 243] width 38 height 38
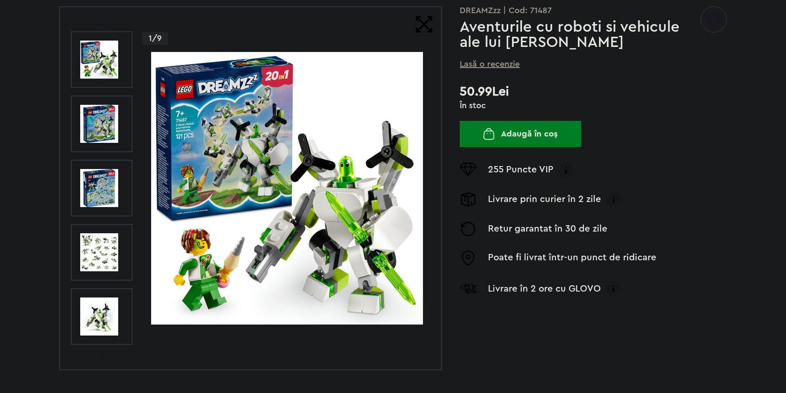
scroll to position [127, 0]
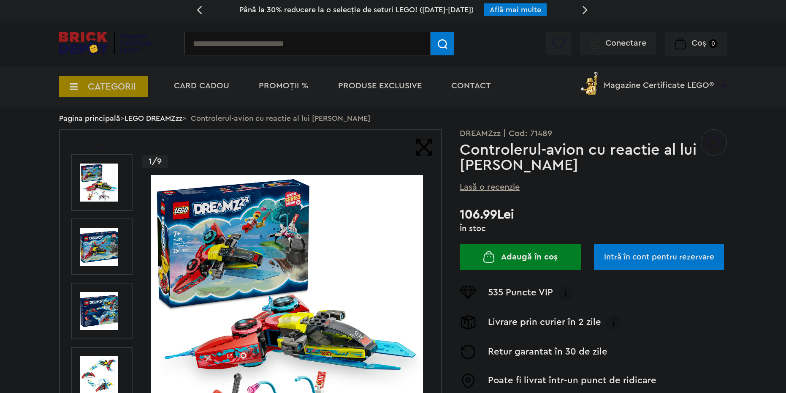
scroll to position [211, 0]
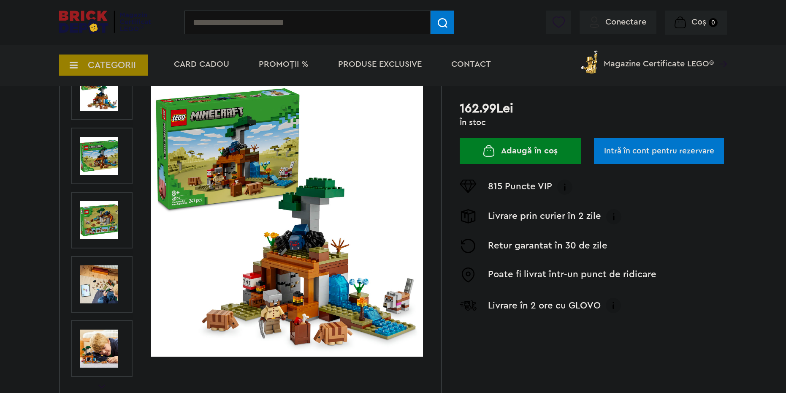
scroll to position [127, 0]
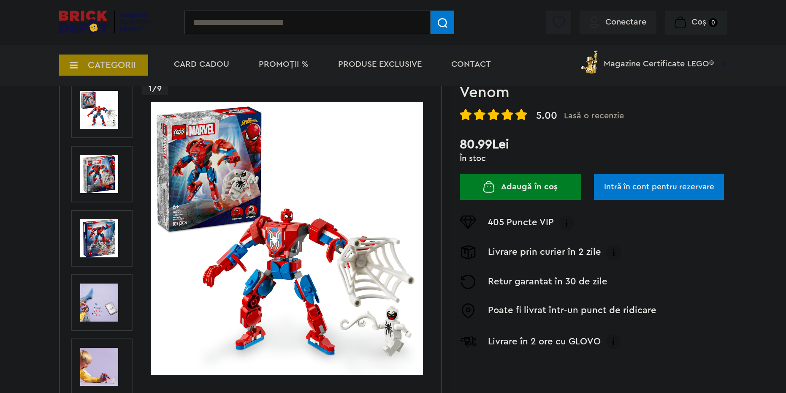
scroll to position [84, 0]
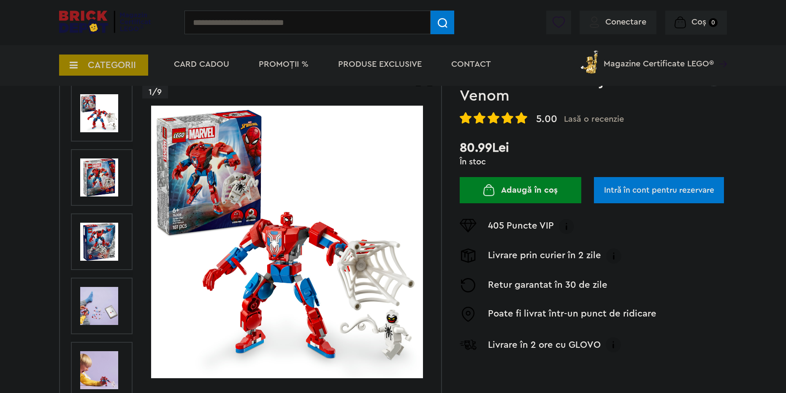
click at [507, 183] on button "Adaugă în coș" at bounding box center [521, 190] width 122 height 26
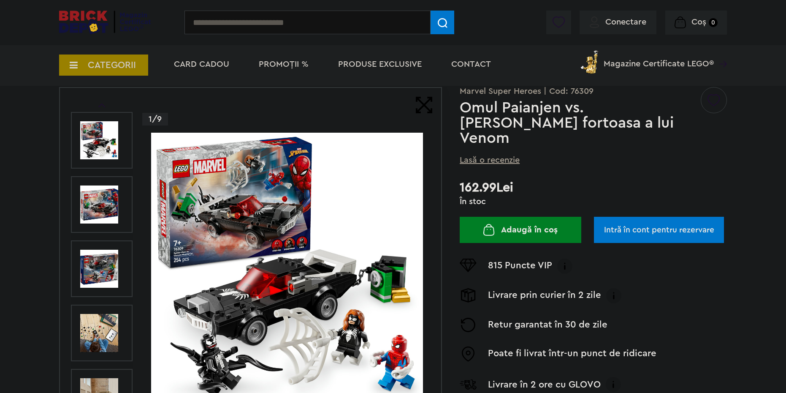
scroll to position [84, 0]
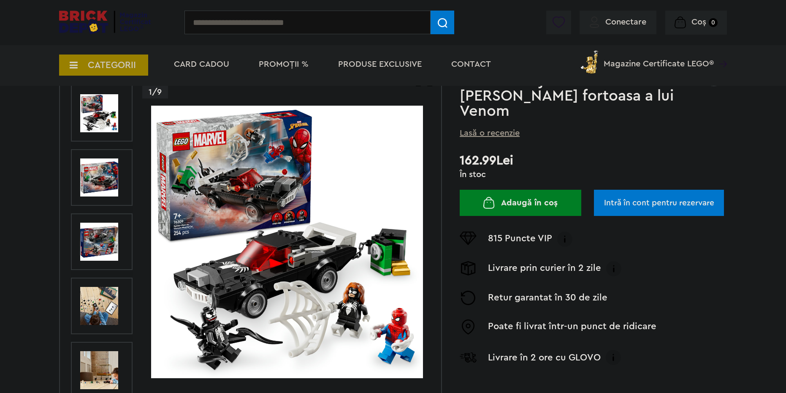
click at [103, 108] on img at bounding box center [99, 113] width 38 height 38
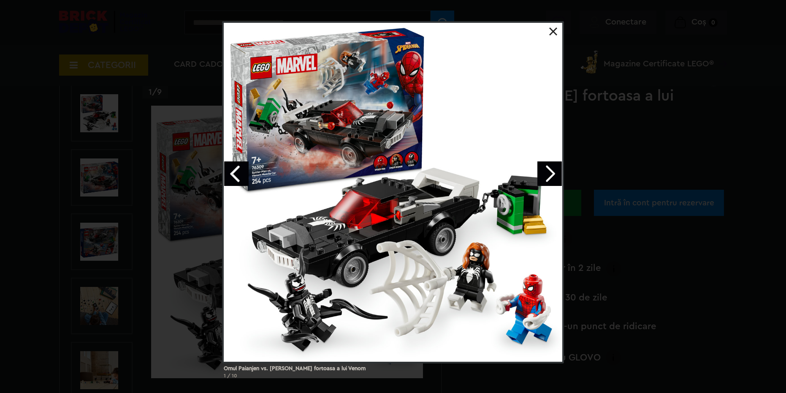
click at [552, 171] on link "Next image" at bounding box center [549, 173] width 24 height 24
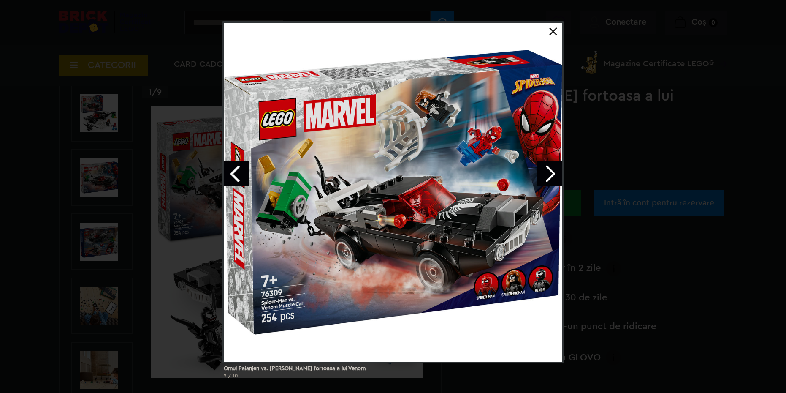
click at [678, 180] on div "Omul Paianjen vs. Masina fortoasa a lui Venom 2 / 10" at bounding box center [393, 203] width 786 height 364
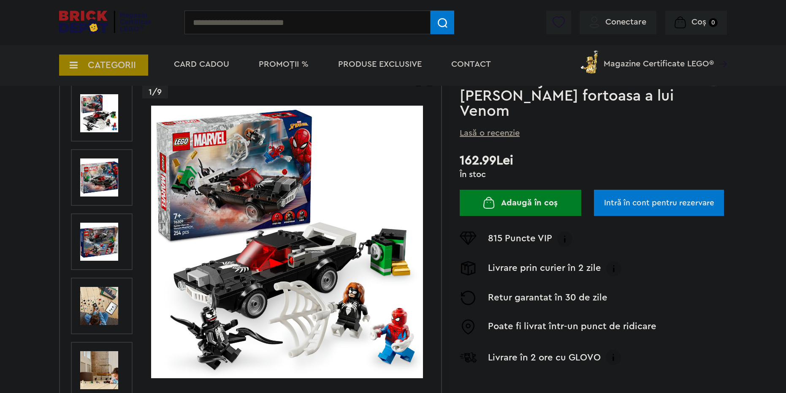
click at [508, 190] on button "Adaugă în coș" at bounding box center [521, 203] width 122 height 26
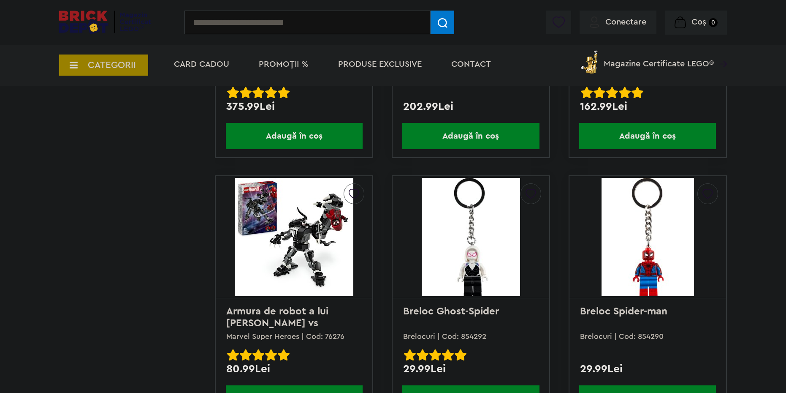
scroll to position [1055, 0]
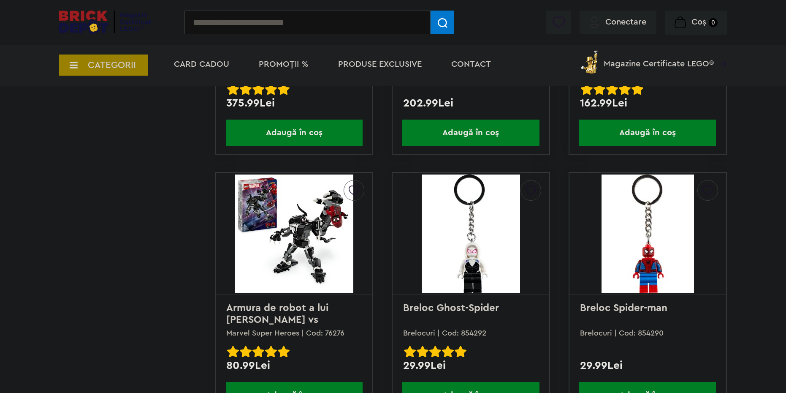
drag, startPoint x: 288, startPoint y: 231, endPoint x: 293, endPoint y: 228, distance: 6.4
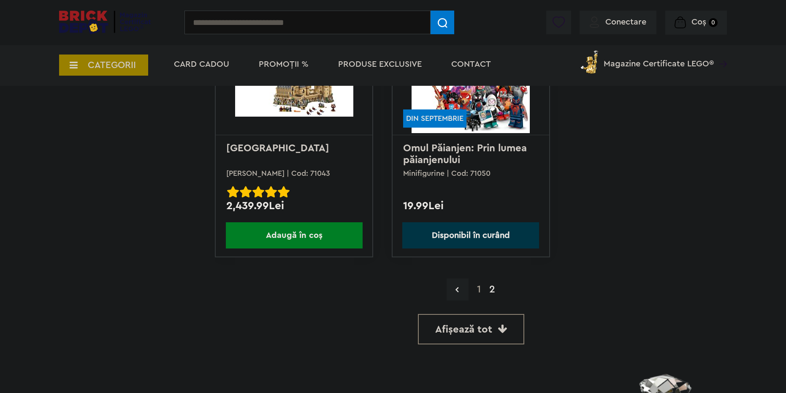
scroll to position [1900, 0]
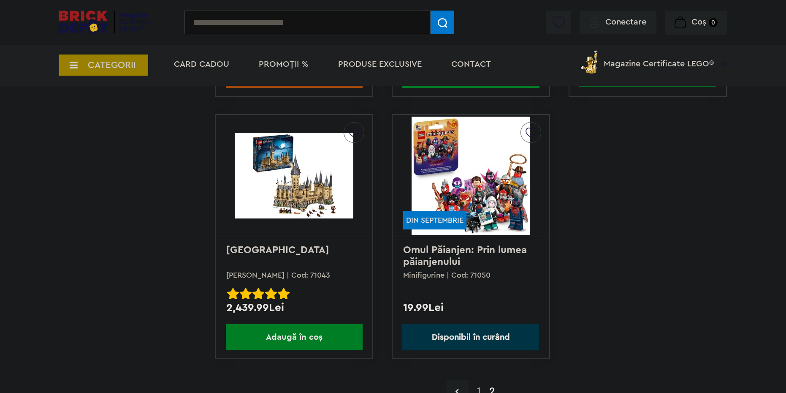
click at [695, 11] on div "Coș 0" at bounding box center [696, 23] width 62 height 24
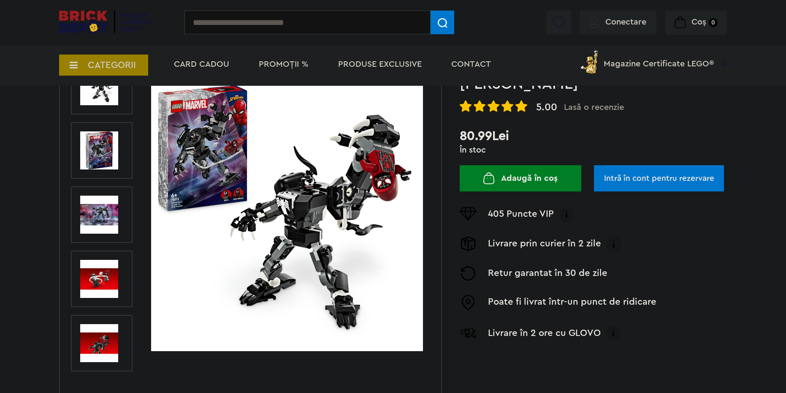
scroll to position [84, 0]
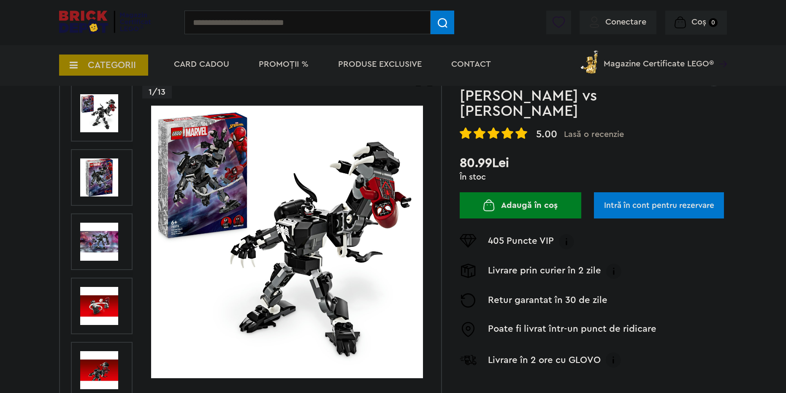
click at [500, 192] on button "Adaugă în coș" at bounding box center [521, 205] width 122 height 26
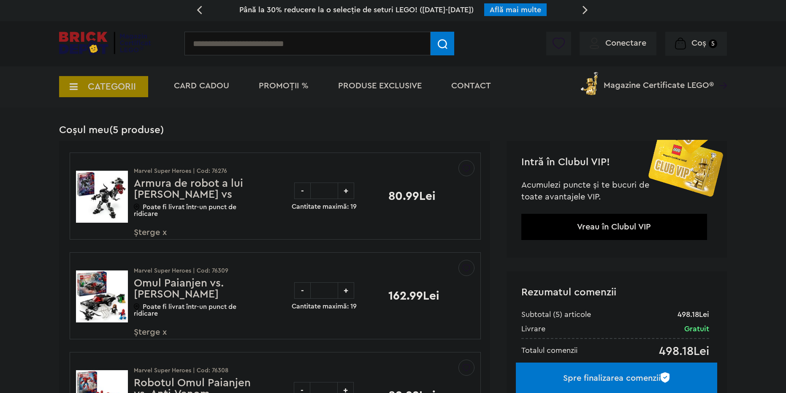
drag, startPoint x: 102, startPoint y: 40, endPoint x: 422, endPoint y: 25, distance: 320.4
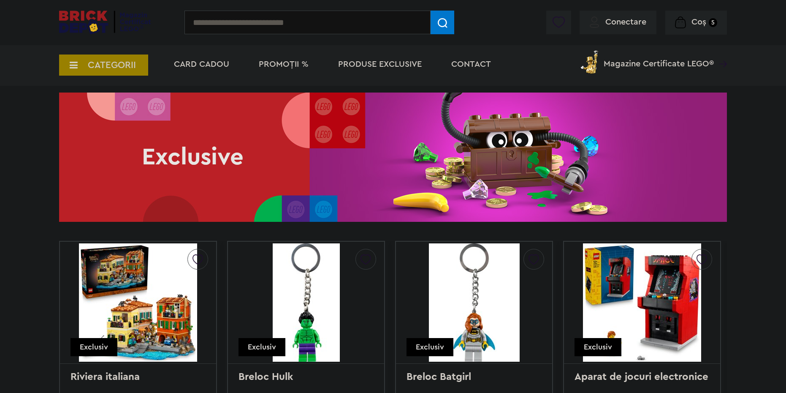
scroll to position [1942, 0]
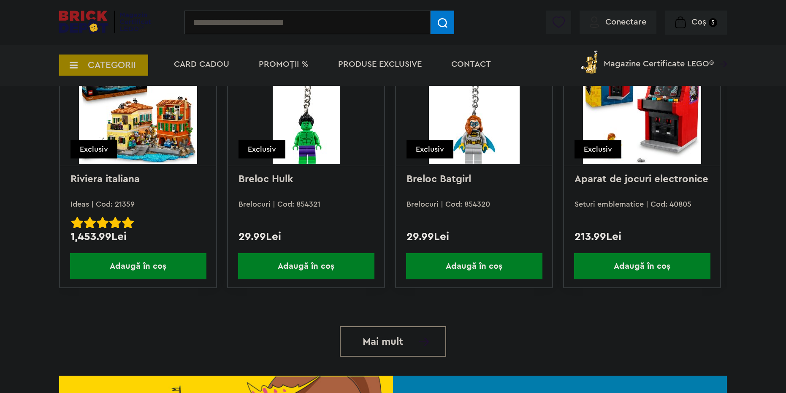
click at [393, 347] on span "Mai mult" at bounding box center [383, 341] width 41 height 10
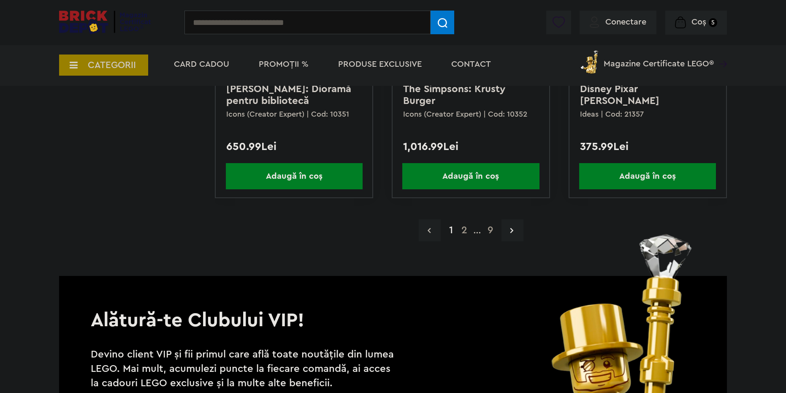
scroll to position [1815, 0]
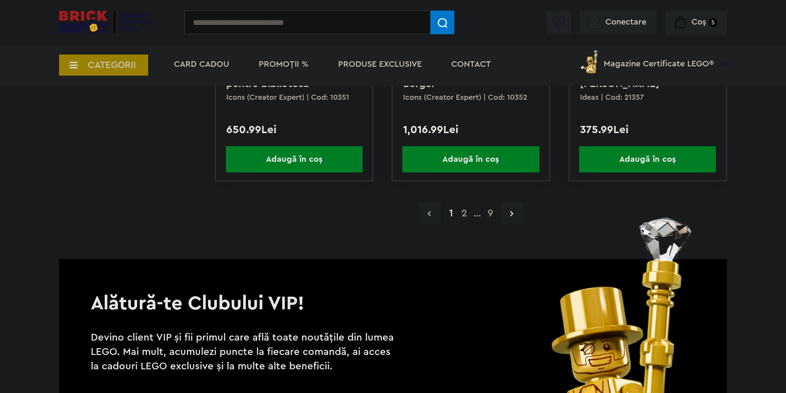
click at [462, 214] on a=Adult&order=1&page=2"] "2" at bounding box center [464, 213] width 14 height 10
click at [462, 216] on a=Adult&order=1&page=2"] "2" at bounding box center [464, 213] width 14 height 10
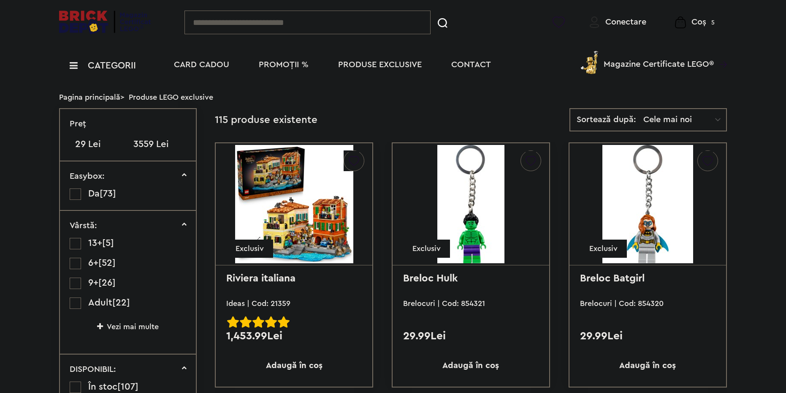
drag, startPoint x: 312, startPoint y: 186, endPoint x: 350, endPoint y: 189, distance: 37.7
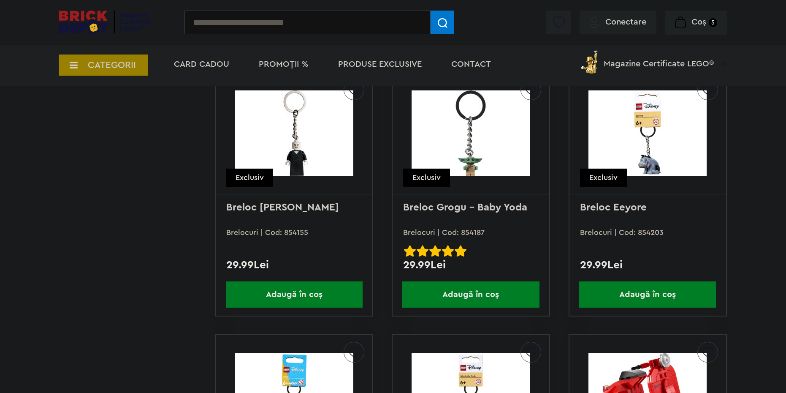
scroll to position [6611, 0]
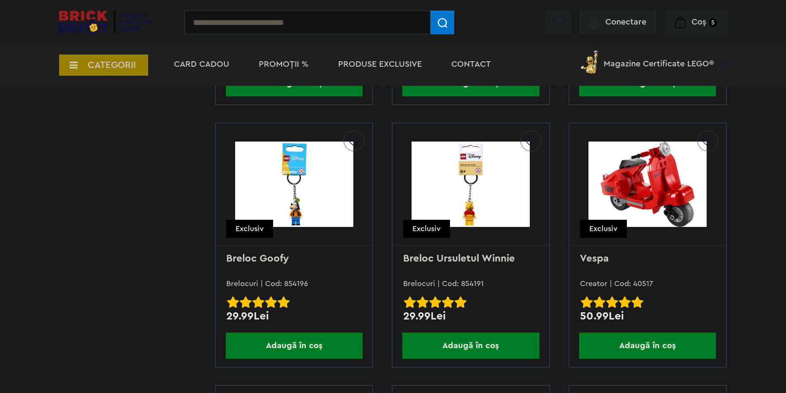
click at [255, 24] on input "text" at bounding box center [307, 23] width 246 height 24
type input "*********"
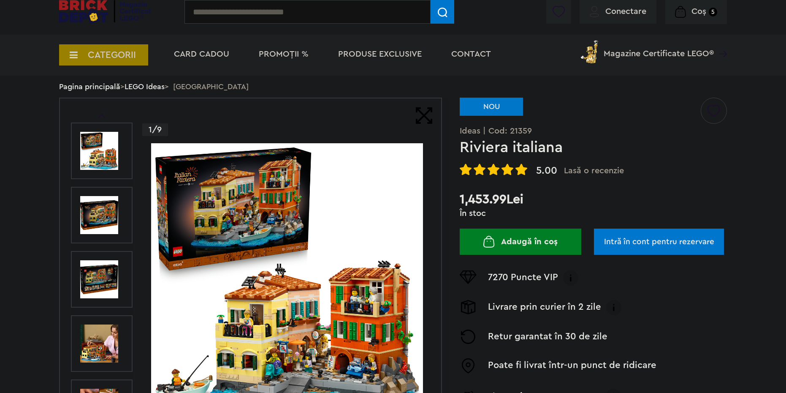
scroll to position [127, 0]
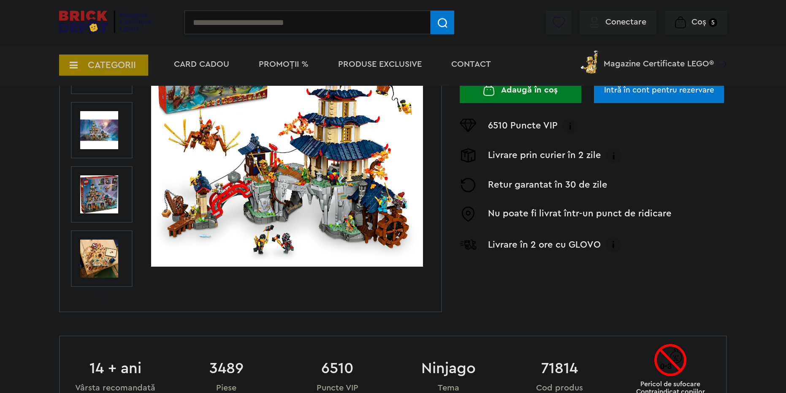
scroll to position [169, 0]
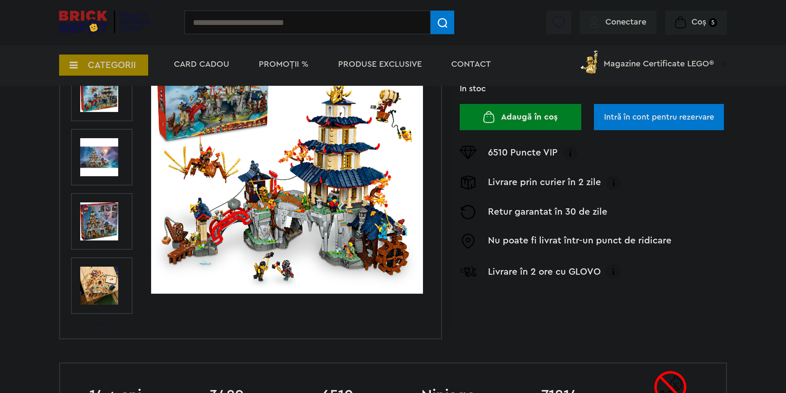
click at [321, 199] on img at bounding box center [287, 157] width 272 height 272
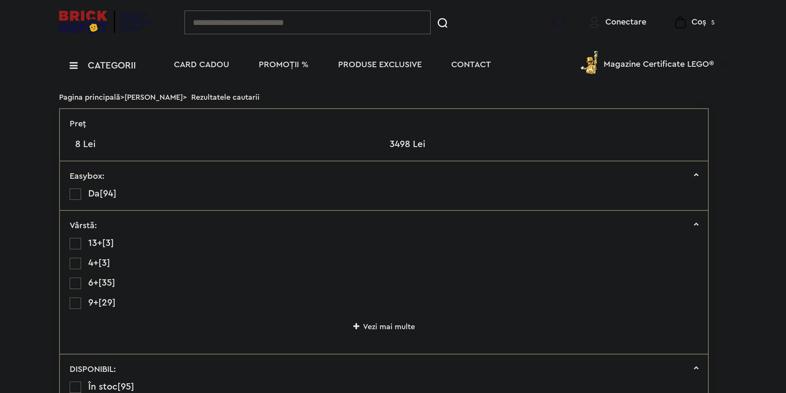
click at [117, 69] on span "CATEGORII" at bounding box center [112, 65] width 48 height 9
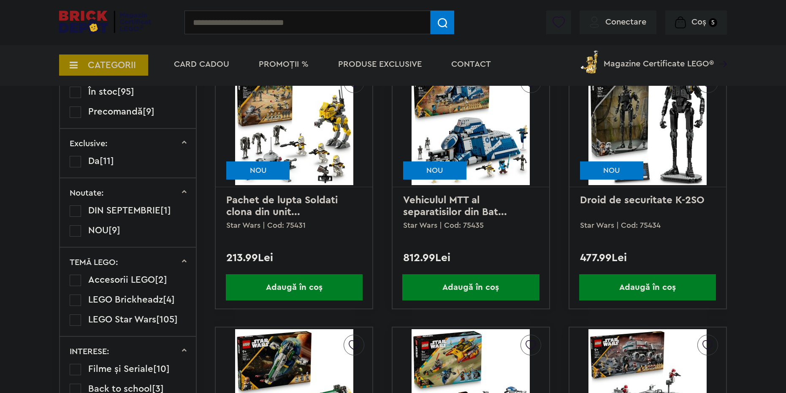
scroll to position [380, 0]
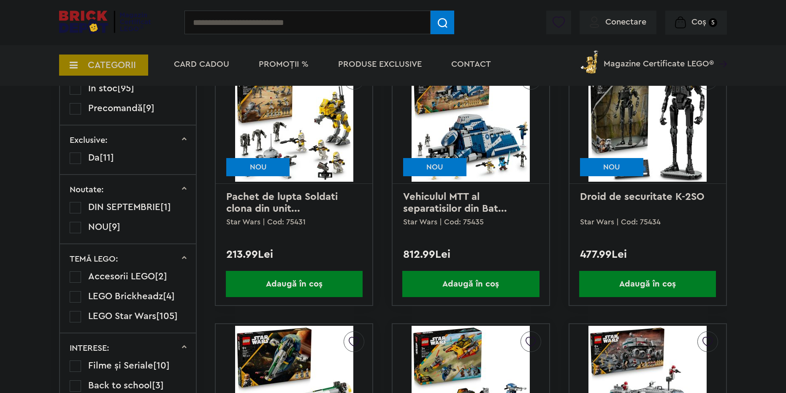
click at [186, 257] on icon at bounding box center [184, 257] width 5 height 5
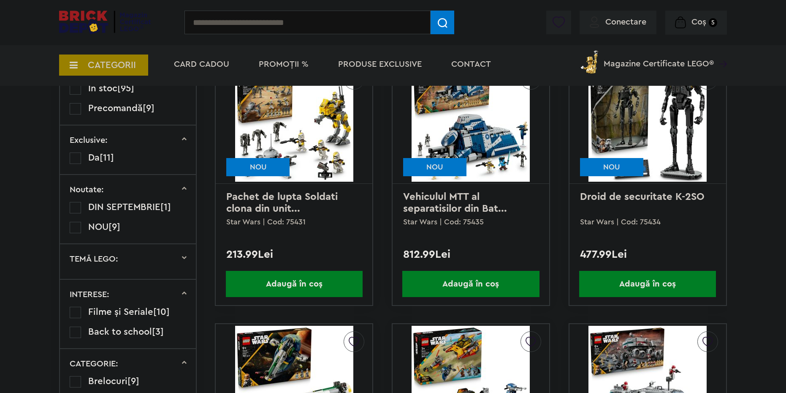
click at [186, 257] on icon at bounding box center [184, 257] width 5 height 5
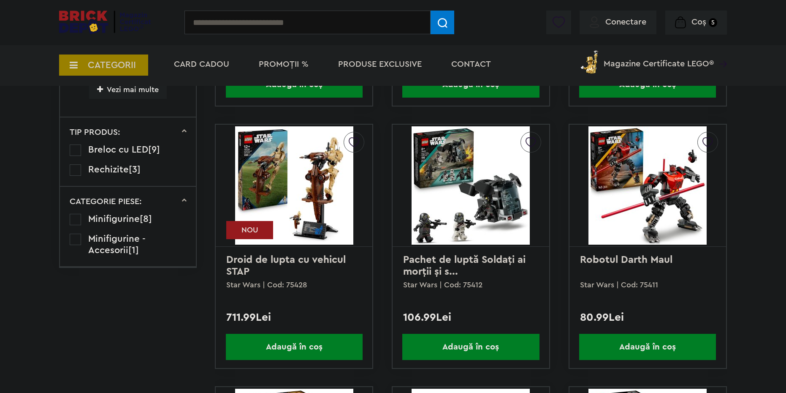
scroll to position [1013, 0]
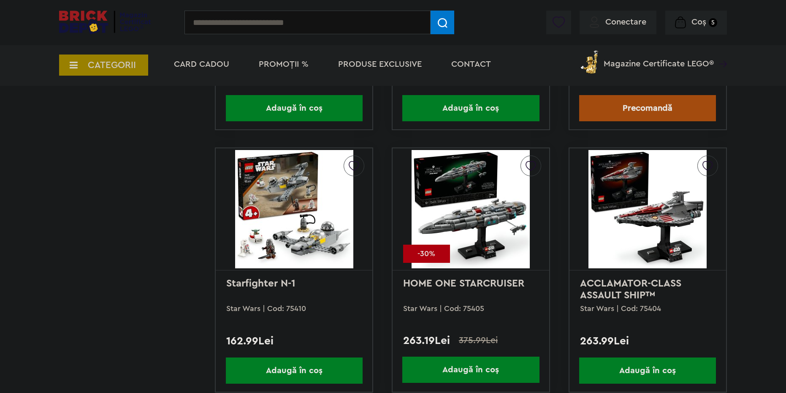
scroll to position [2195, 0]
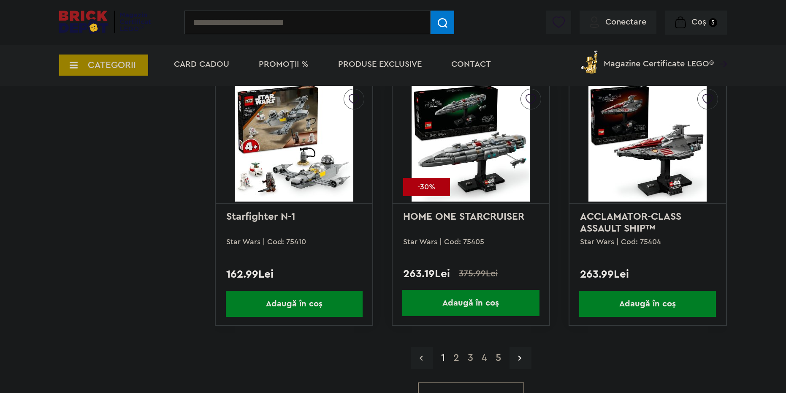
click at [455, 361] on link "2" at bounding box center [456, 358] width 14 height 10
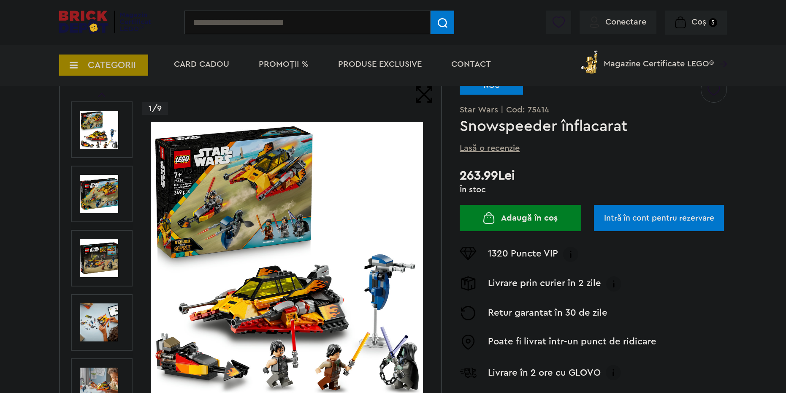
scroll to position [84, 0]
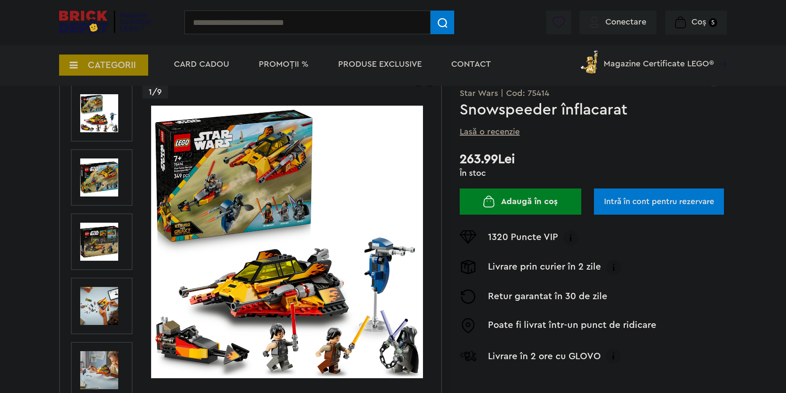
click at [278, 212] on img at bounding box center [287, 242] width 272 height 272
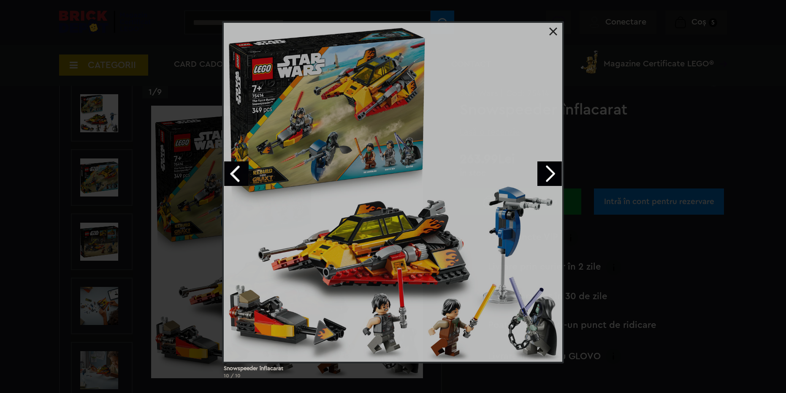
drag, startPoint x: 458, startPoint y: 201, endPoint x: 420, endPoint y: 176, distance: 45.9
click at [454, 198] on div at bounding box center [393, 192] width 342 height 342
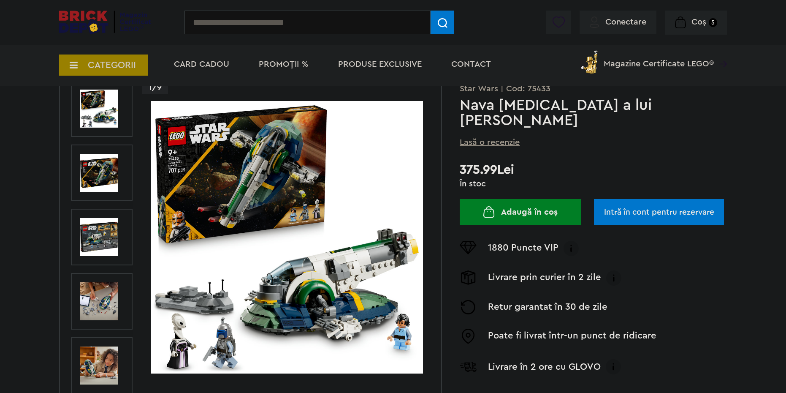
scroll to position [84, 0]
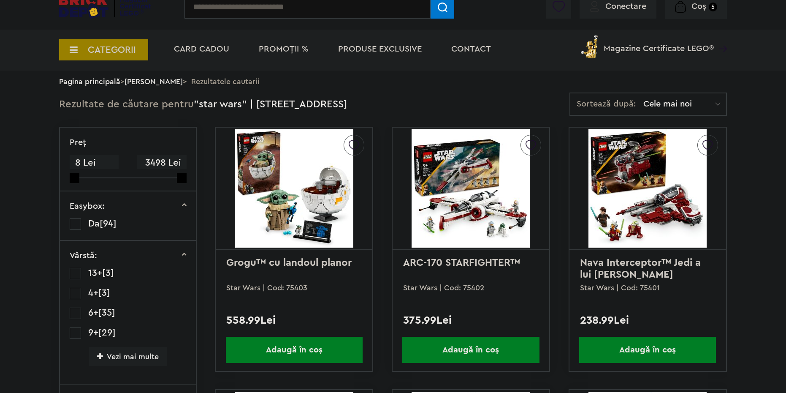
scroll to position [42, 0]
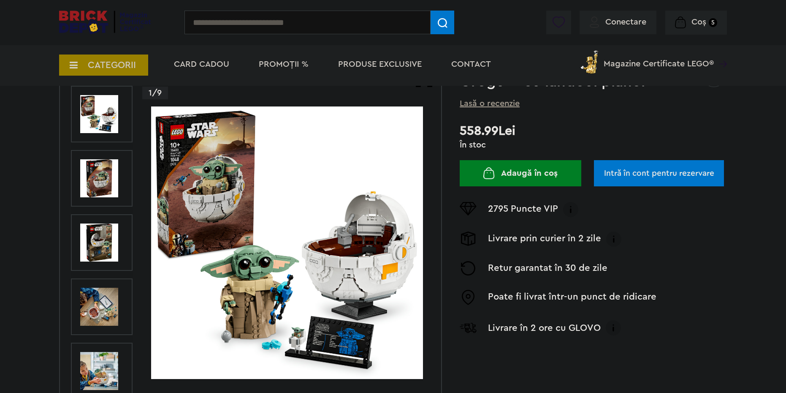
scroll to position [84, 0]
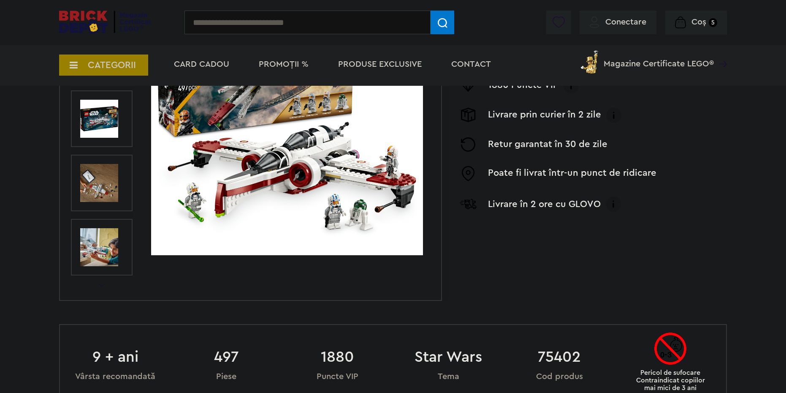
scroll to position [169, 0]
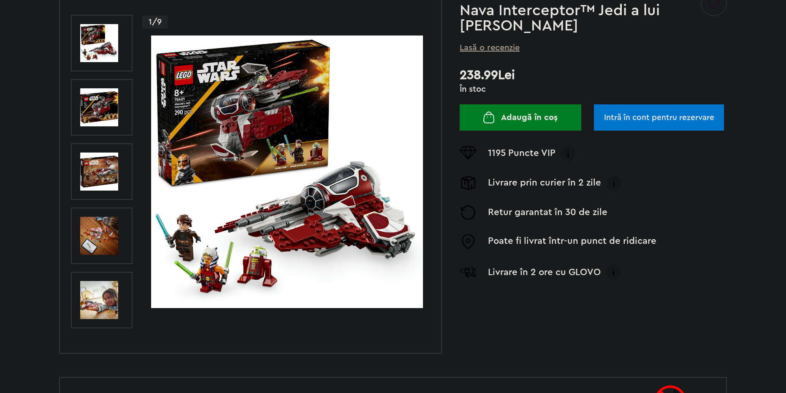
scroll to position [169, 0]
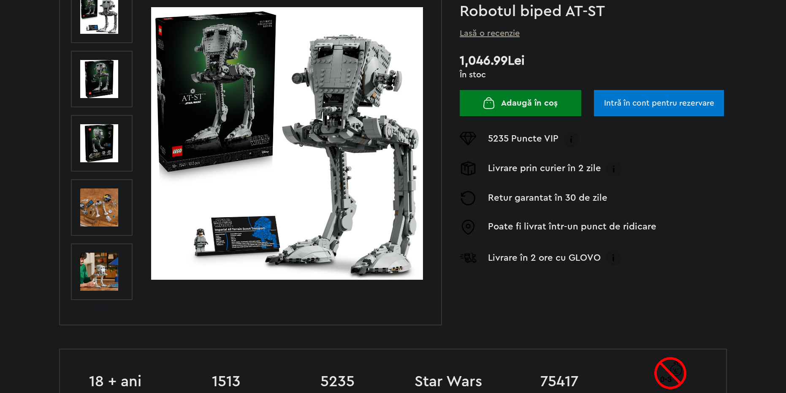
scroll to position [169, 0]
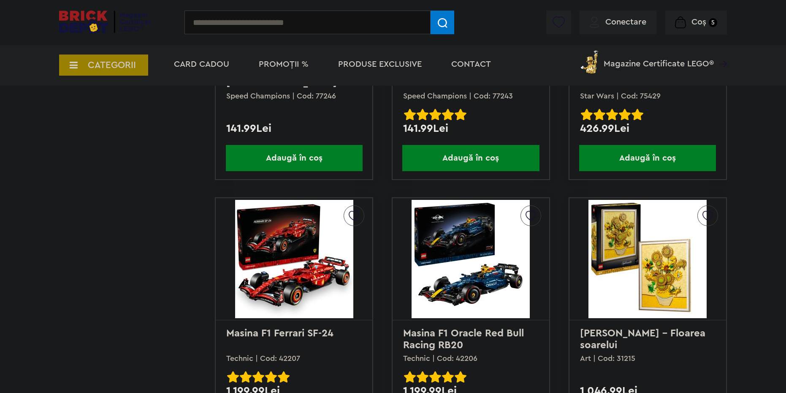
scroll to position [1731, 0]
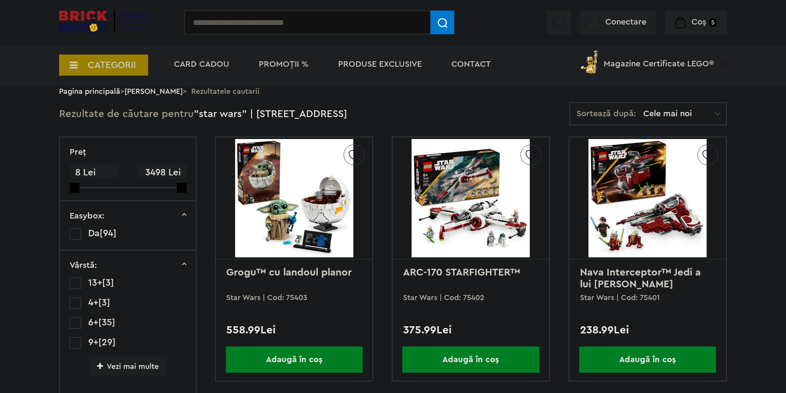
click at [713, 27] on small "5" at bounding box center [713, 22] width 8 height 9
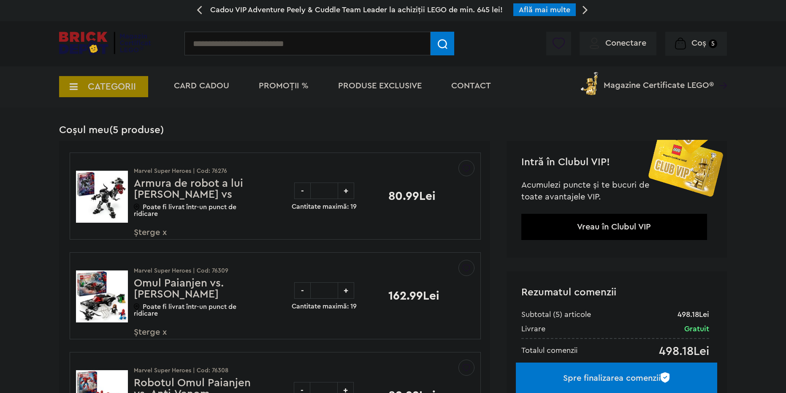
click at [623, 47] on span "Conectare" at bounding box center [625, 43] width 41 height 8
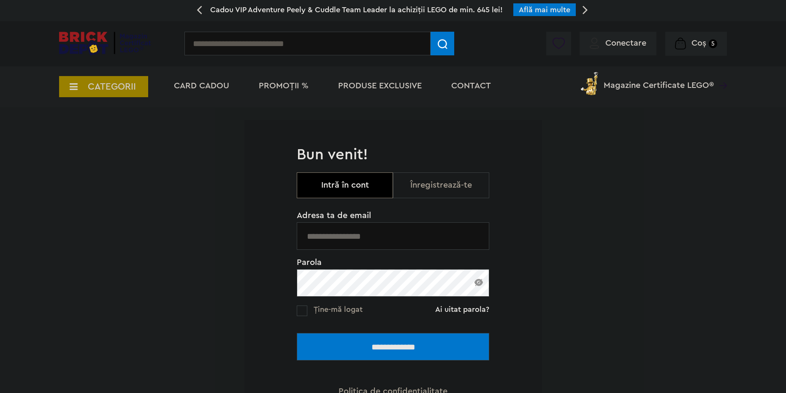
click at [409, 233] on input "text" at bounding box center [393, 235] width 193 height 27
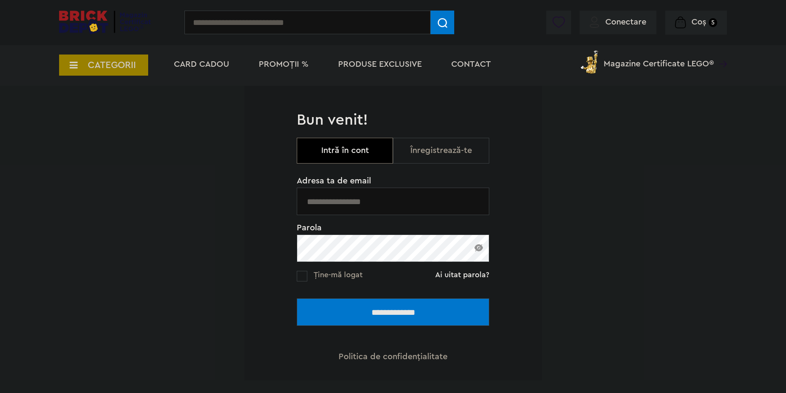
scroll to position [42, 0]
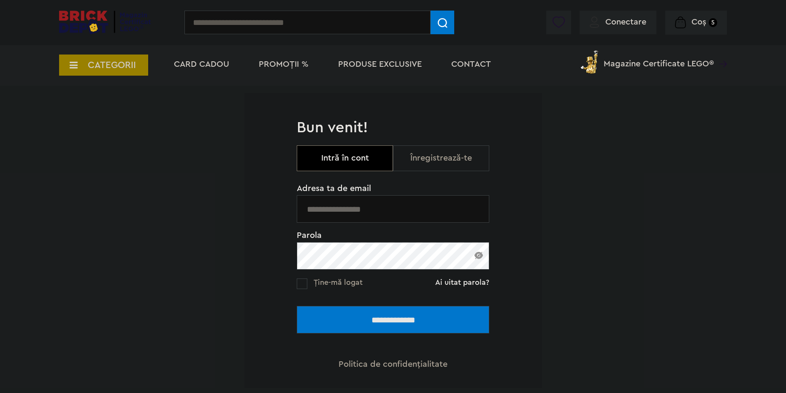
click at [372, 214] on input "text" at bounding box center [393, 208] width 193 height 27
click at [695, 18] on span "Coș" at bounding box center [699, 22] width 15 height 8
